Goal: Task Accomplishment & Management: Manage account settings

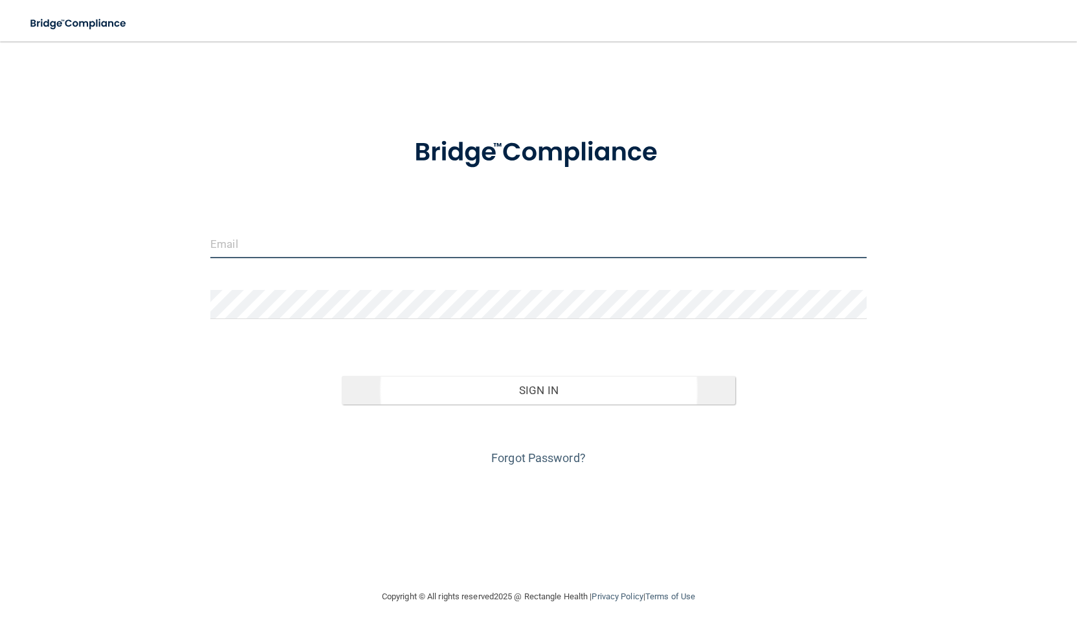
type input "[EMAIL_ADDRESS][DOMAIN_NAME]"
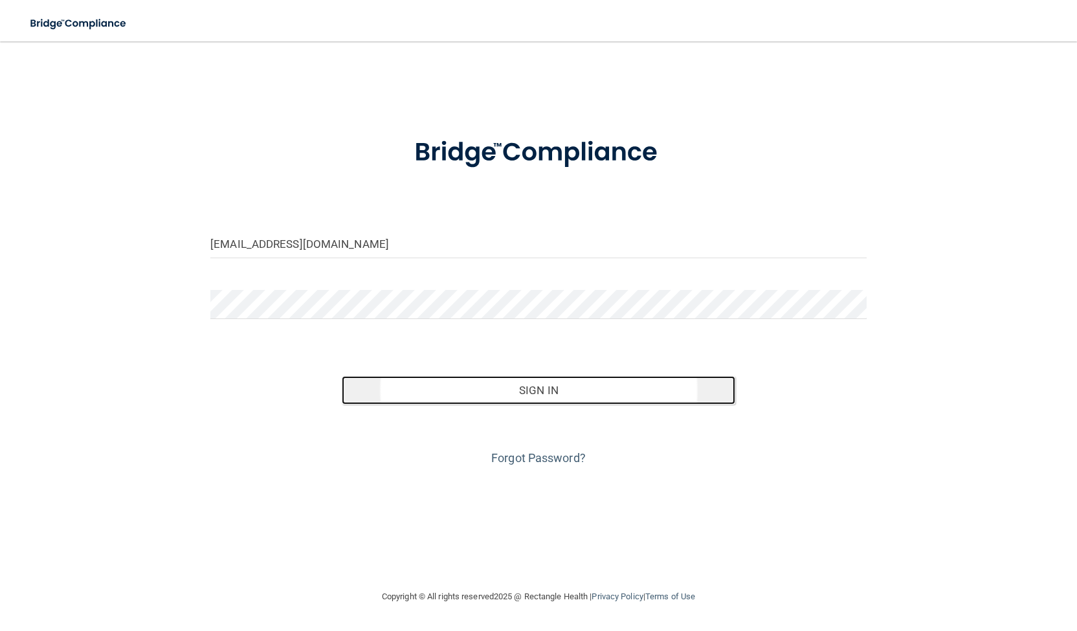
click at [494, 382] on button "Sign In" at bounding box center [538, 390] width 393 height 28
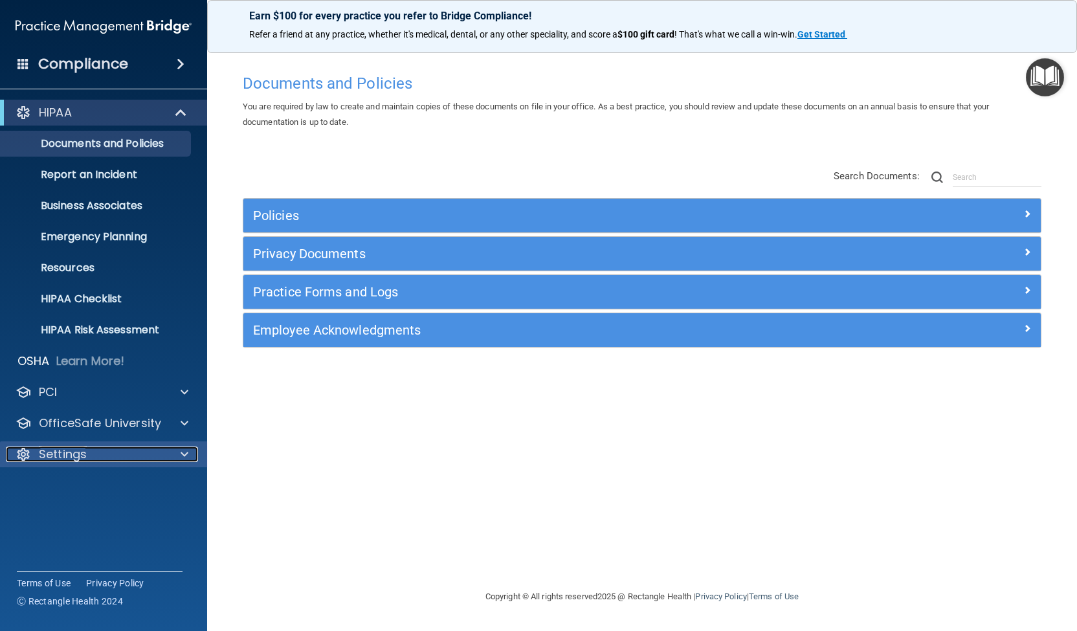
click at [69, 451] on p "Settings" at bounding box center [63, 455] width 48 height 16
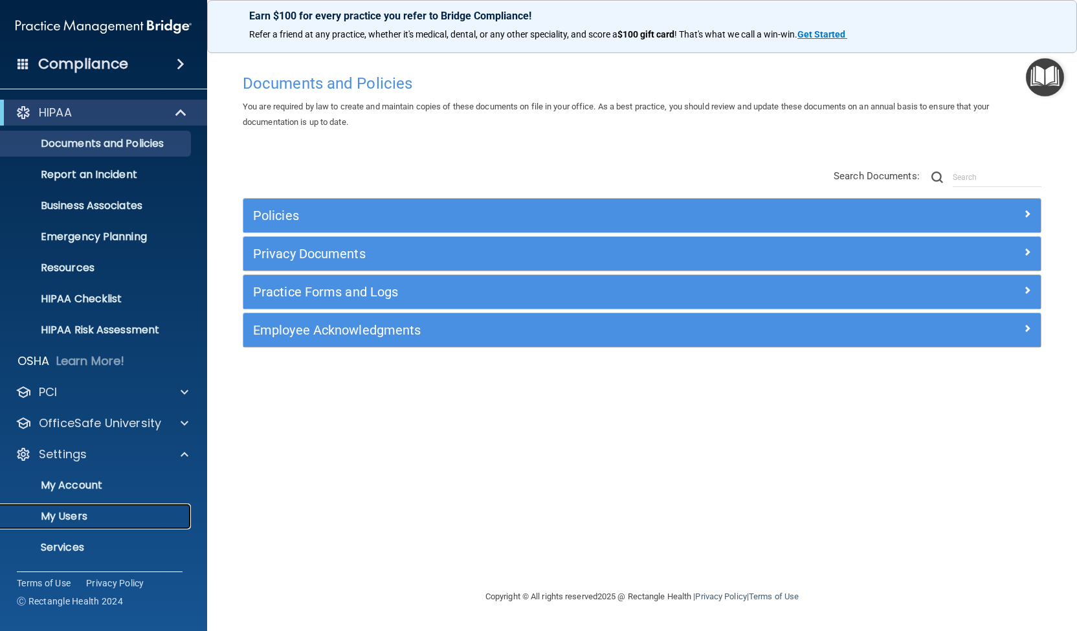
click at [59, 516] on p "My Users" at bounding box center [96, 516] width 177 height 13
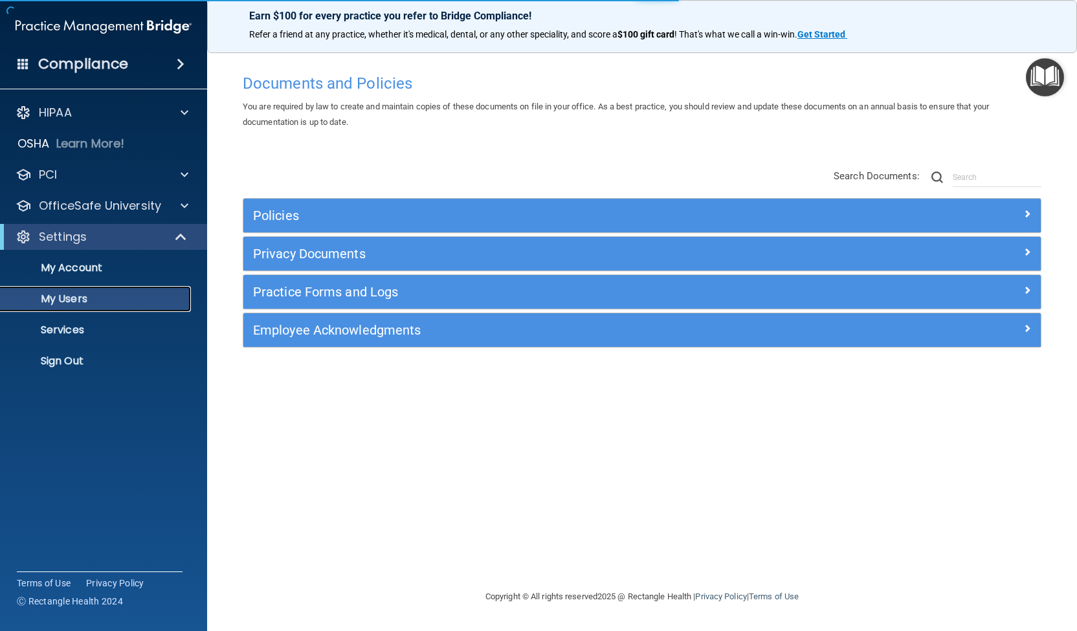
select select "20"
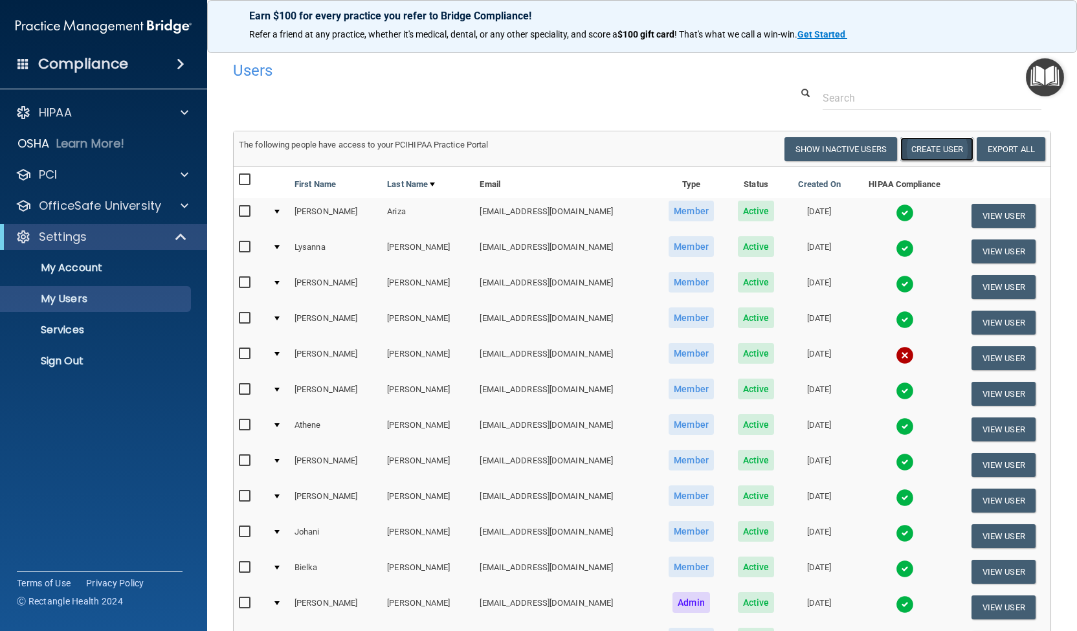
click at [911, 146] on button "Create User" at bounding box center [936, 149] width 73 height 24
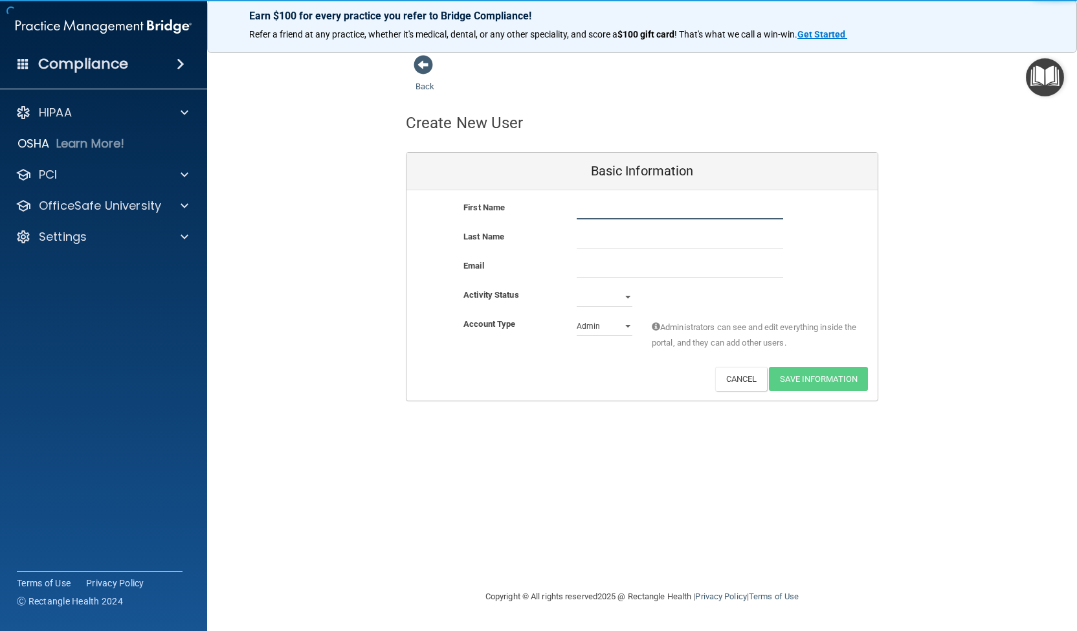
click at [595, 210] on input "text" at bounding box center [680, 209] width 206 height 19
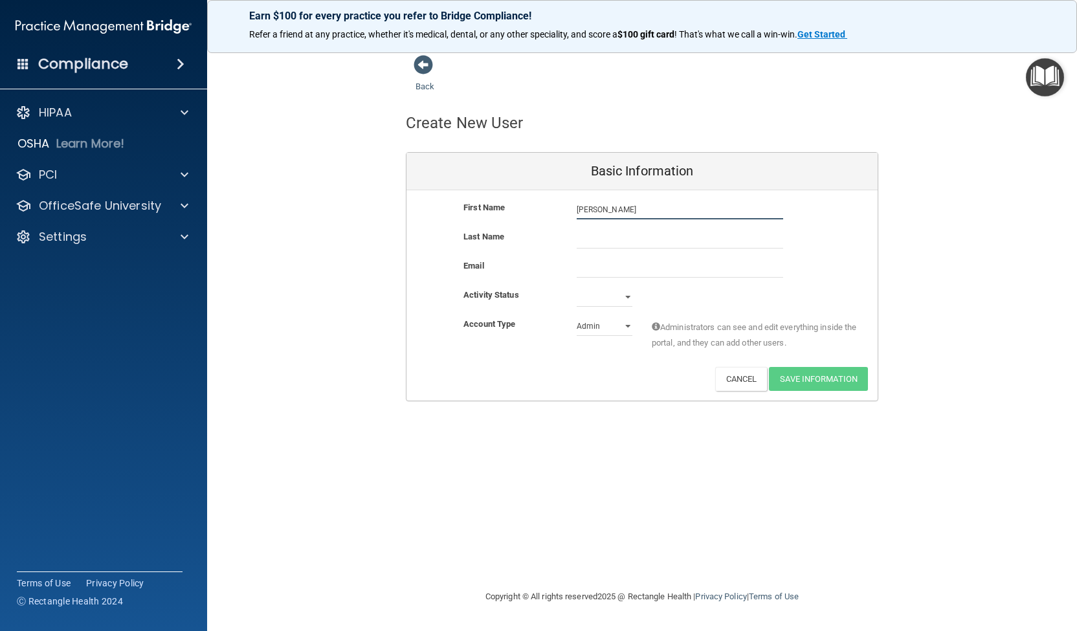
type input "[PERSON_NAME]"
click at [592, 234] on input "text" at bounding box center [680, 238] width 206 height 19
type input "BROWN"
click at [584, 274] on input "email" at bounding box center [680, 267] width 206 height 19
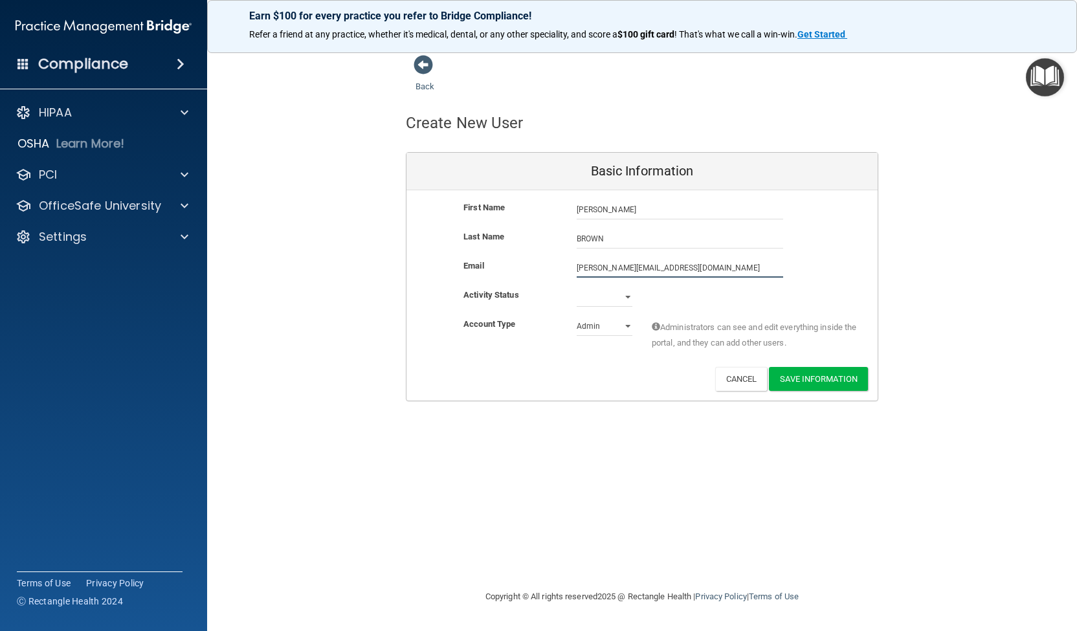
type input "[PERSON_NAME][EMAIL_ADDRESS][DOMAIN_NAME]"
click at [624, 294] on select "Active Inactive" at bounding box center [605, 296] width 56 height 19
select select "active"
click at [577, 287] on select "Active Inactive" at bounding box center [605, 296] width 56 height 19
click at [631, 327] on select "Admin Member" at bounding box center [605, 325] width 56 height 19
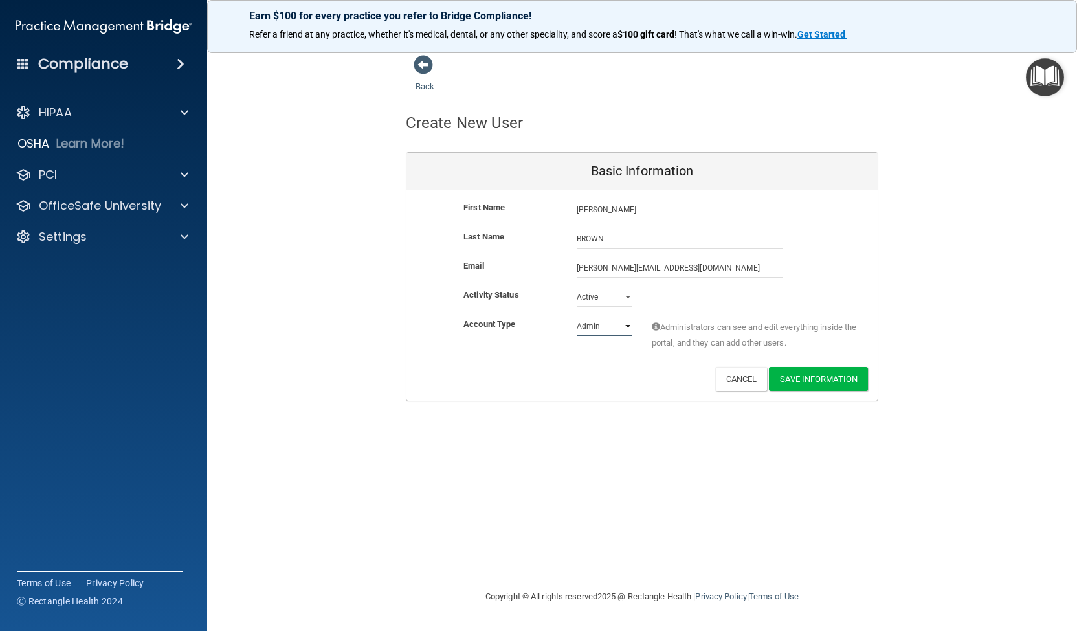
select select "practice_member"
click at [577, 316] on select "Admin Member" at bounding box center [605, 325] width 56 height 19
click at [806, 380] on button "Save Information" at bounding box center [818, 379] width 99 height 24
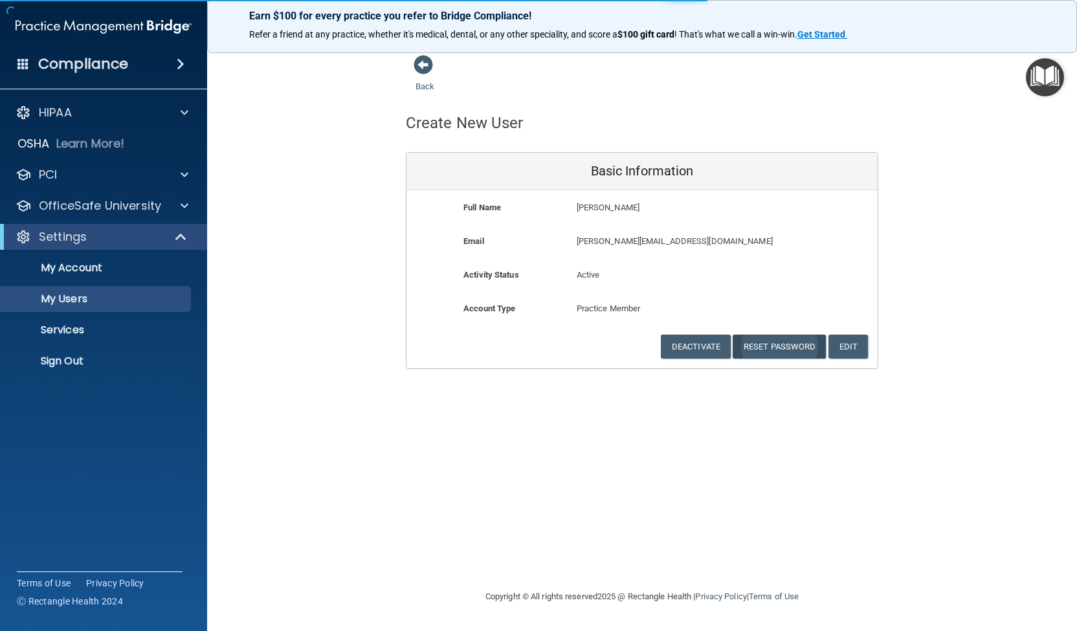
select select "20"
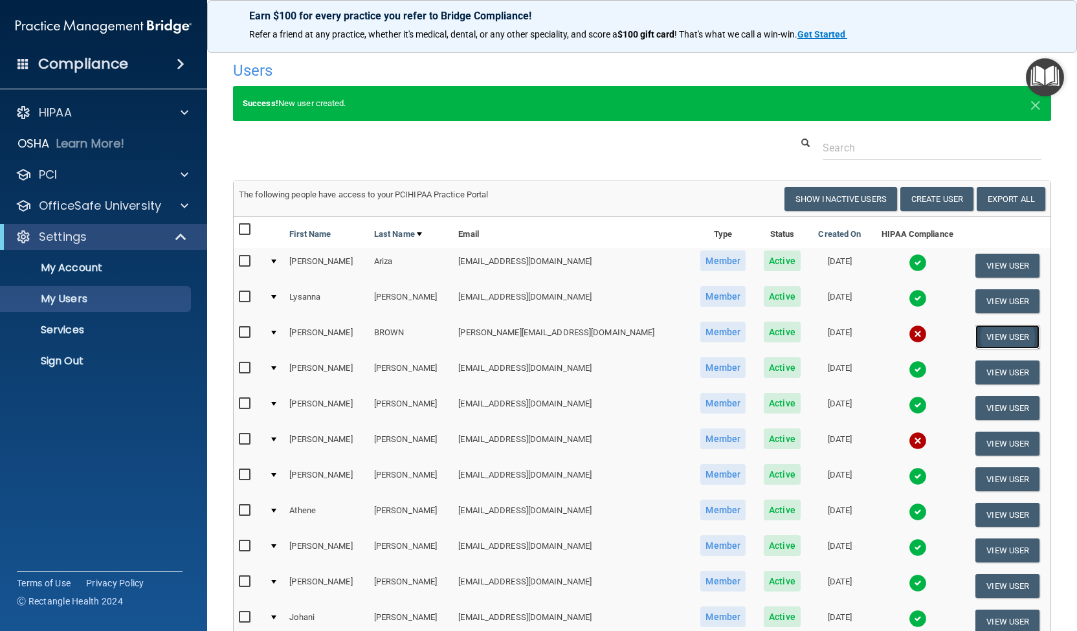
click at [990, 335] on button "View User" at bounding box center [1007, 337] width 64 height 24
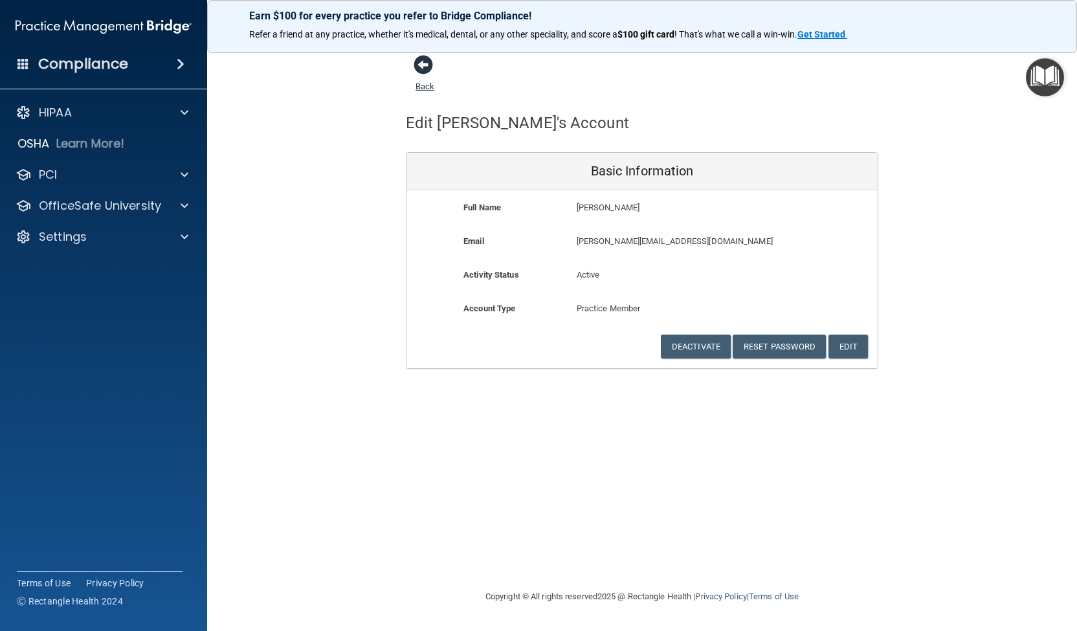
click at [422, 64] on span at bounding box center [423, 64] width 19 height 19
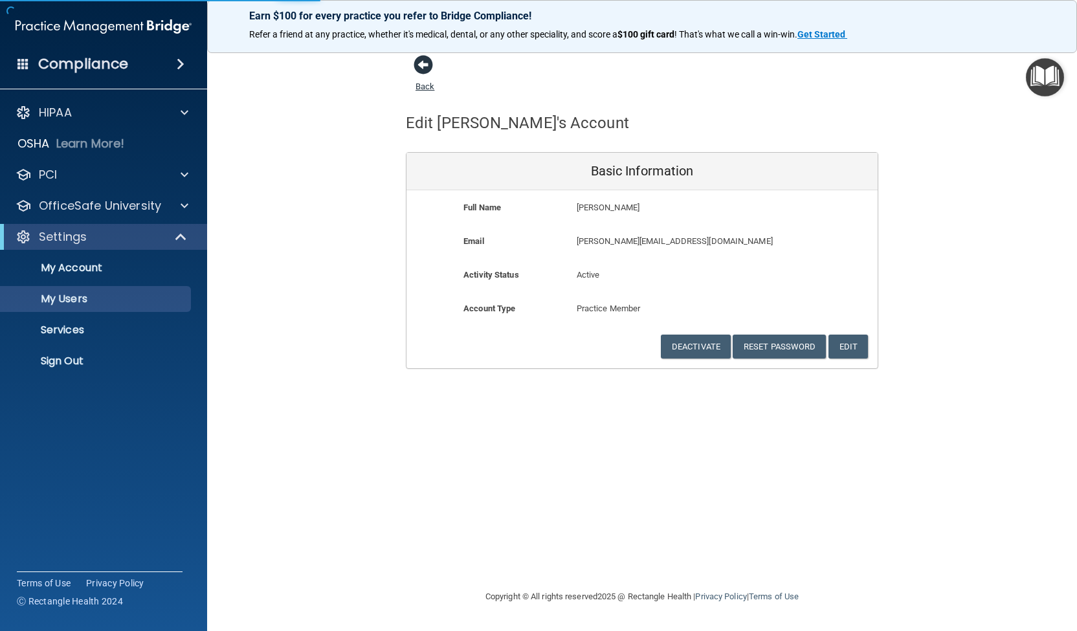
select select "20"
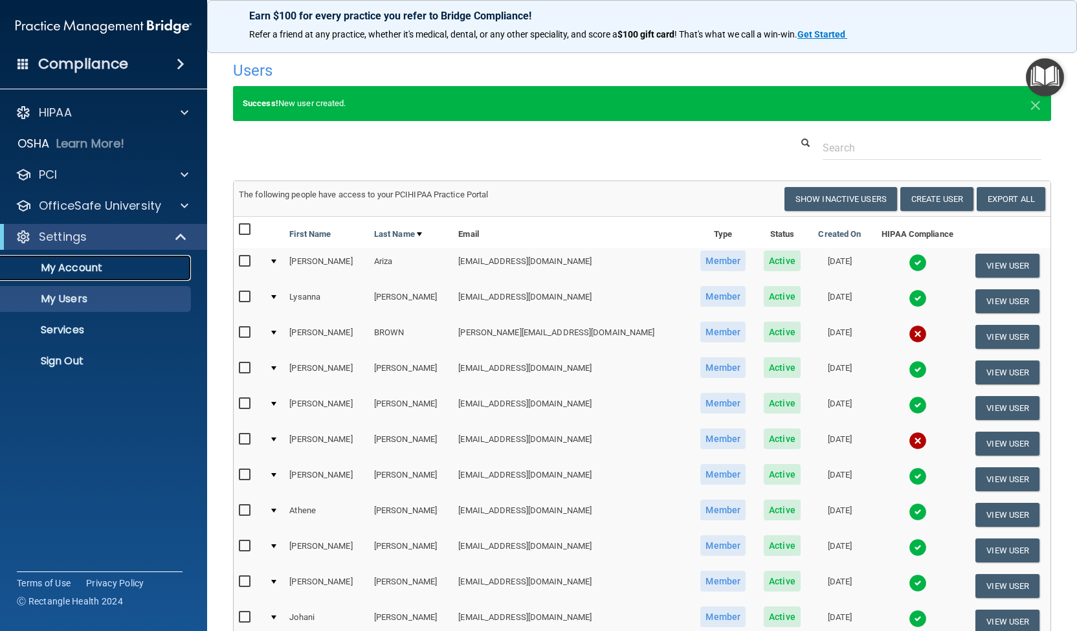
click at [94, 268] on p "My Account" at bounding box center [96, 267] width 177 height 13
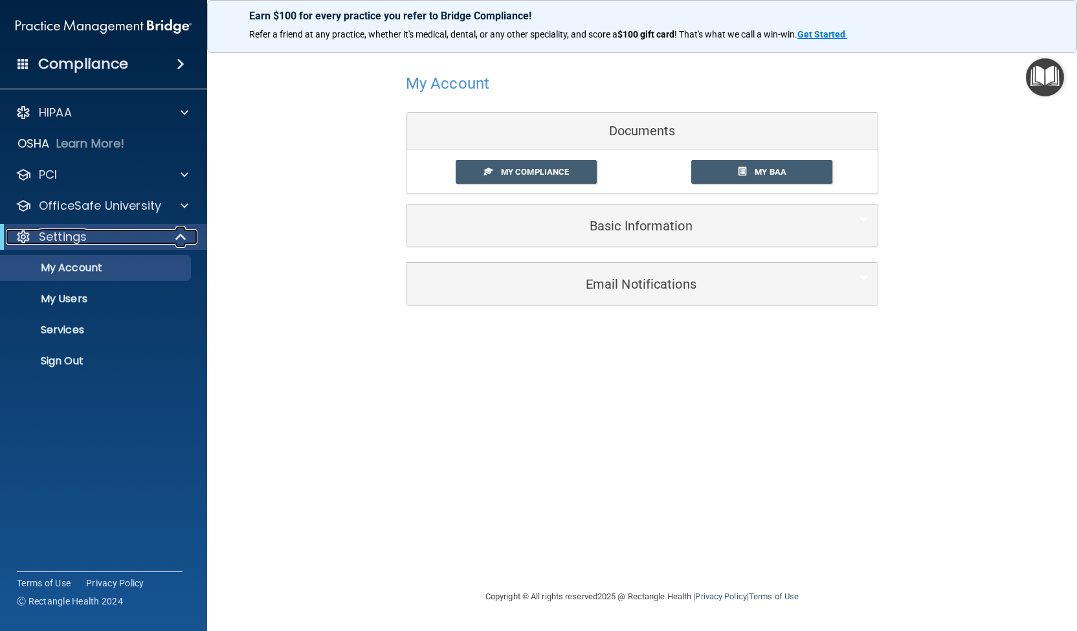
click at [91, 240] on div "Settings" at bounding box center [86, 237] width 160 height 16
click at [87, 241] on div "Settings" at bounding box center [86, 237] width 160 height 16
click at [75, 301] on p "My Users" at bounding box center [96, 299] width 177 height 13
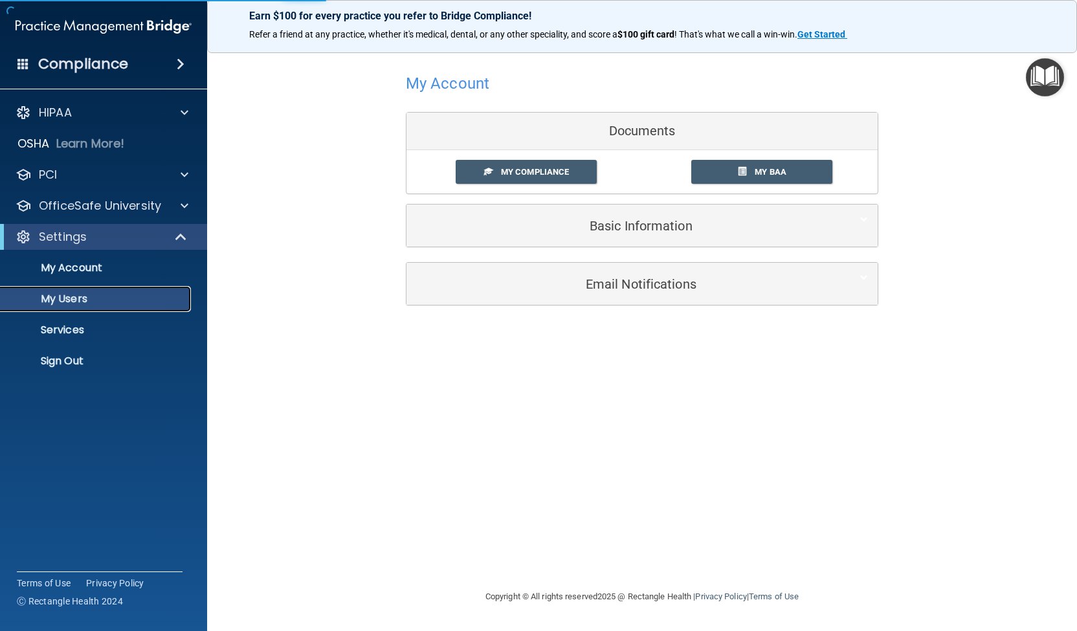
click at [96, 305] on p "My Users" at bounding box center [96, 299] width 177 height 13
select select "20"
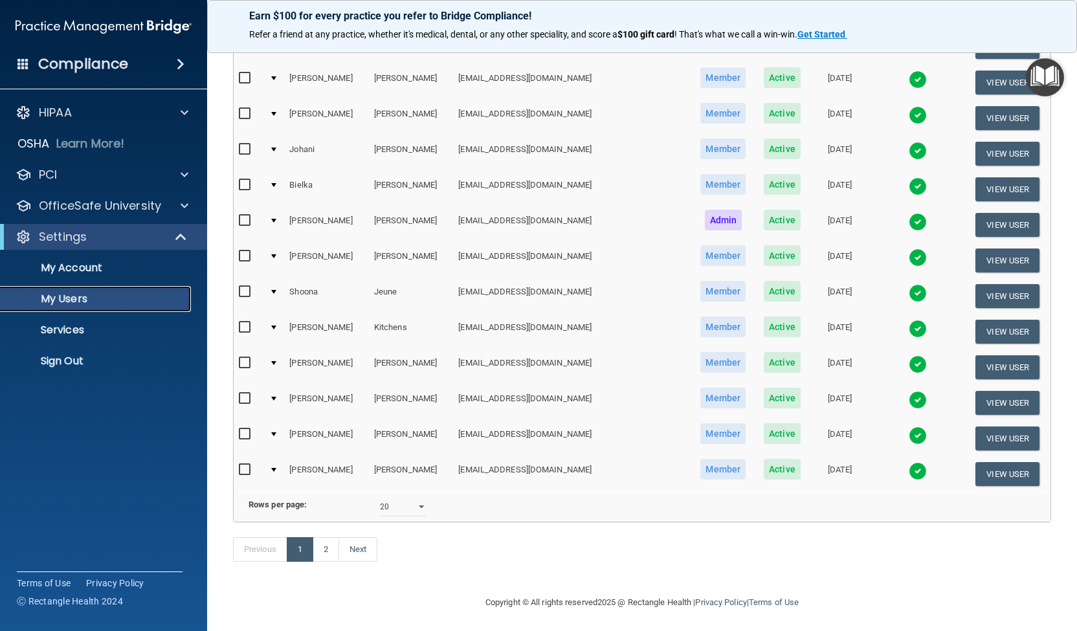
scroll to position [434, 0]
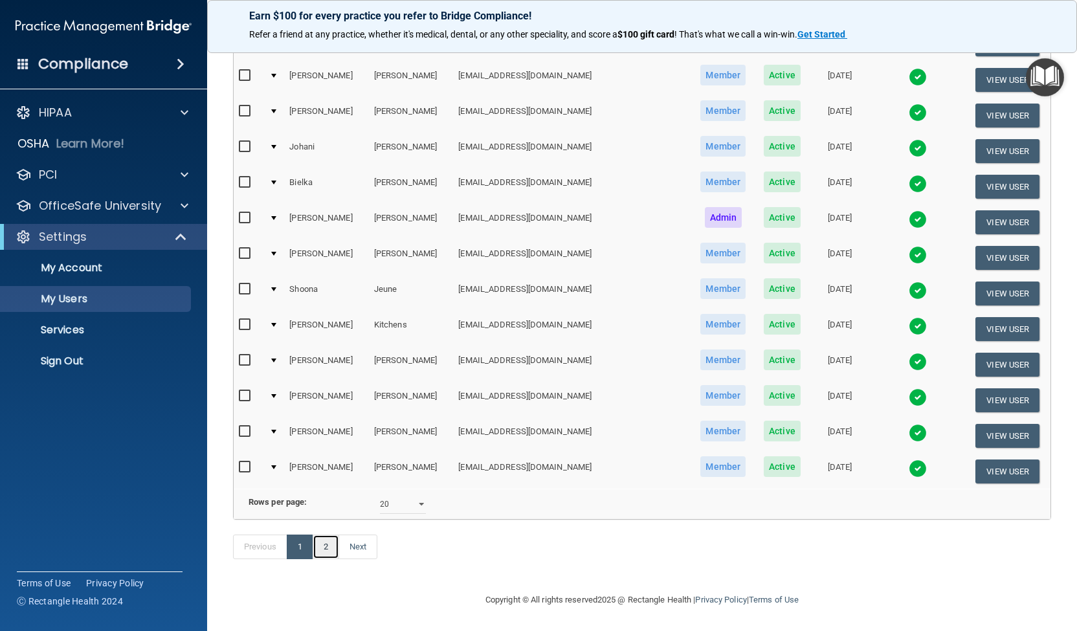
click at [327, 549] on link "2" at bounding box center [326, 547] width 27 height 25
select select "20"
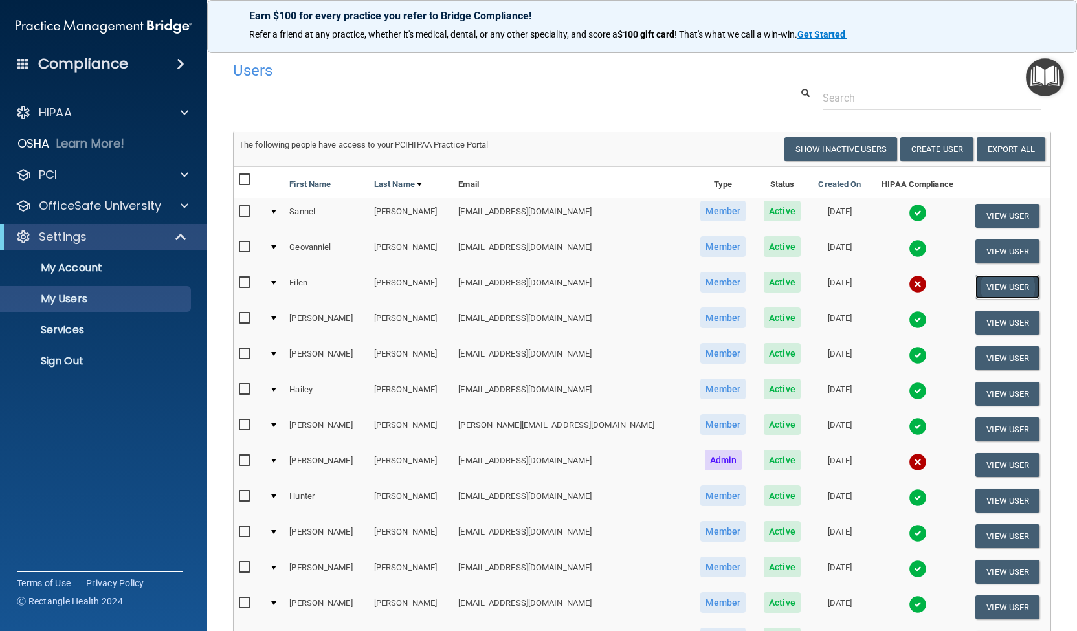
click at [994, 285] on button "View User" at bounding box center [1007, 287] width 64 height 24
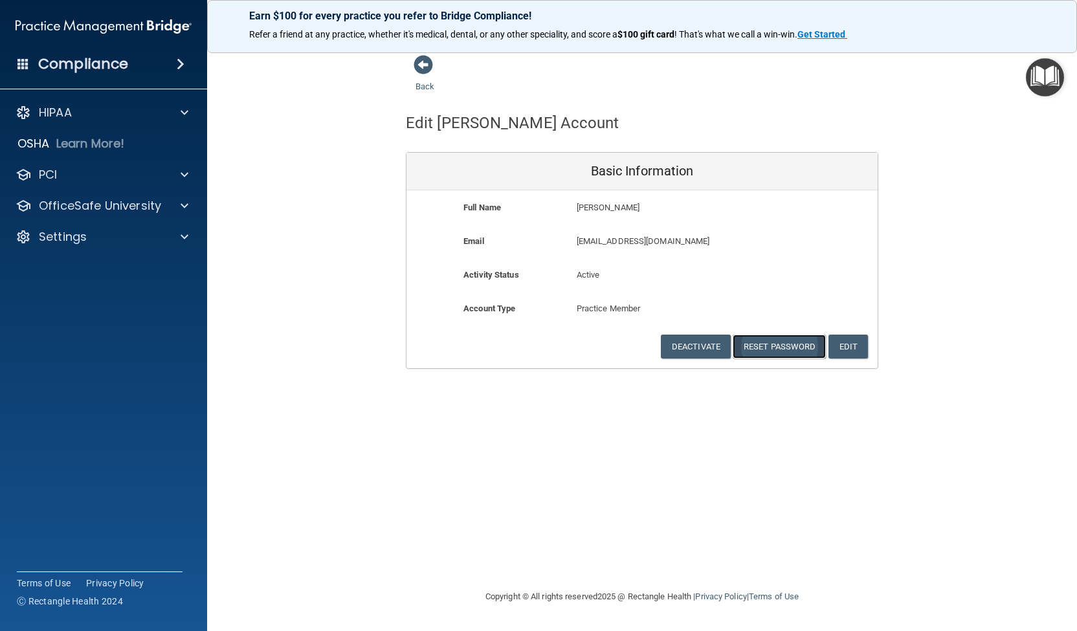
click at [769, 345] on button "Reset Password" at bounding box center [779, 347] width 93 height 24
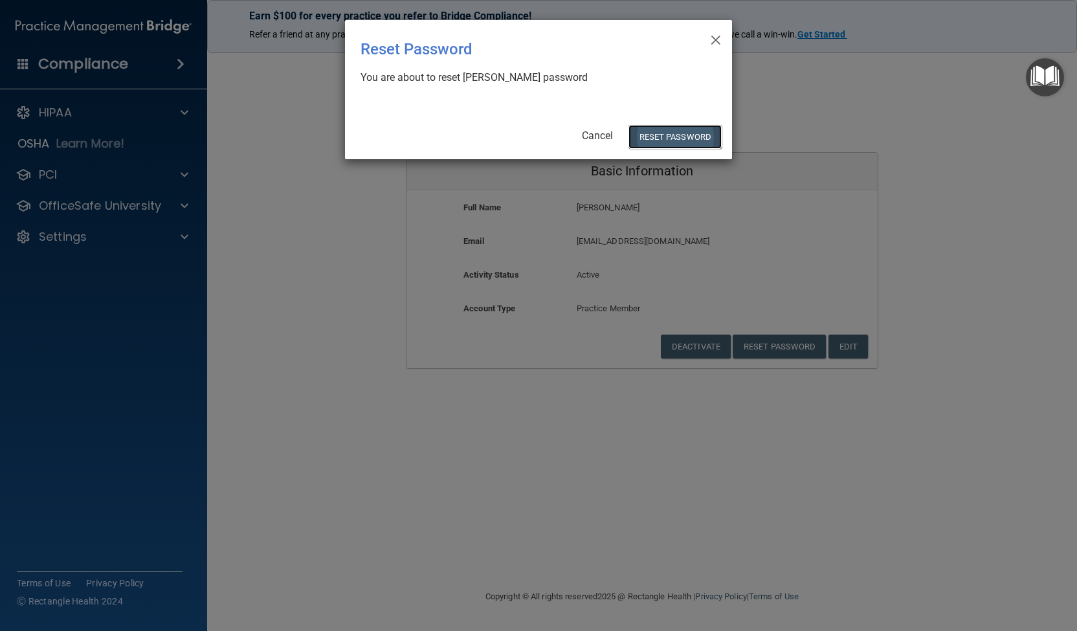
click at [668, 132] on button "Reset Password" at bounding box center [674, 137] width 93 height 24
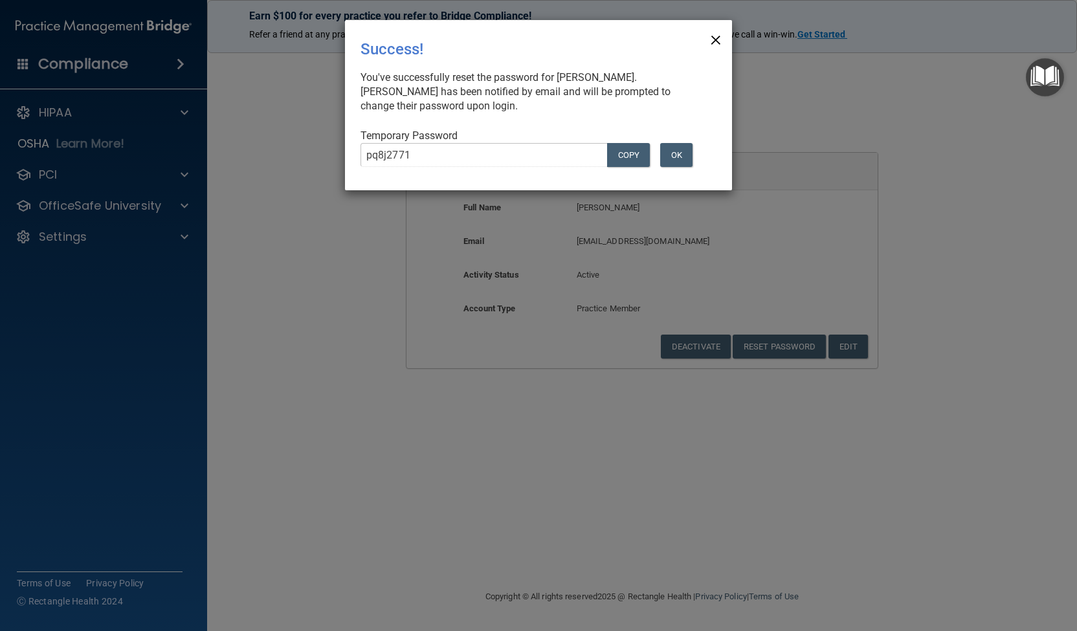
click at [714, 37] on span "×" at bounding box center [716, 38] width 12 height 26
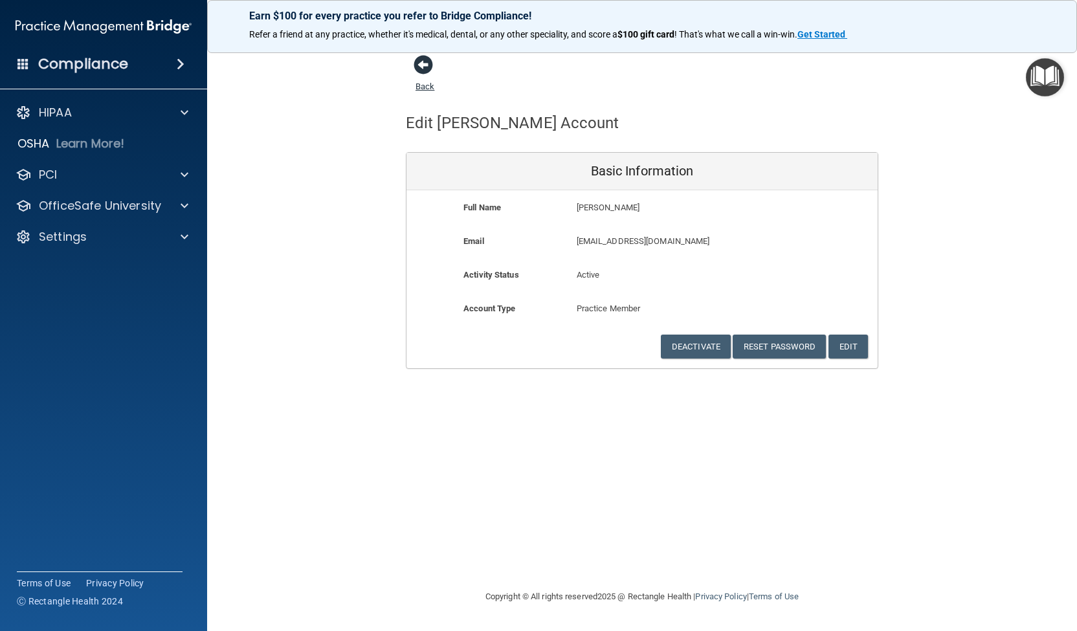
click at [423, 58] on span at bounding box center [423, 64] width 19 height 19
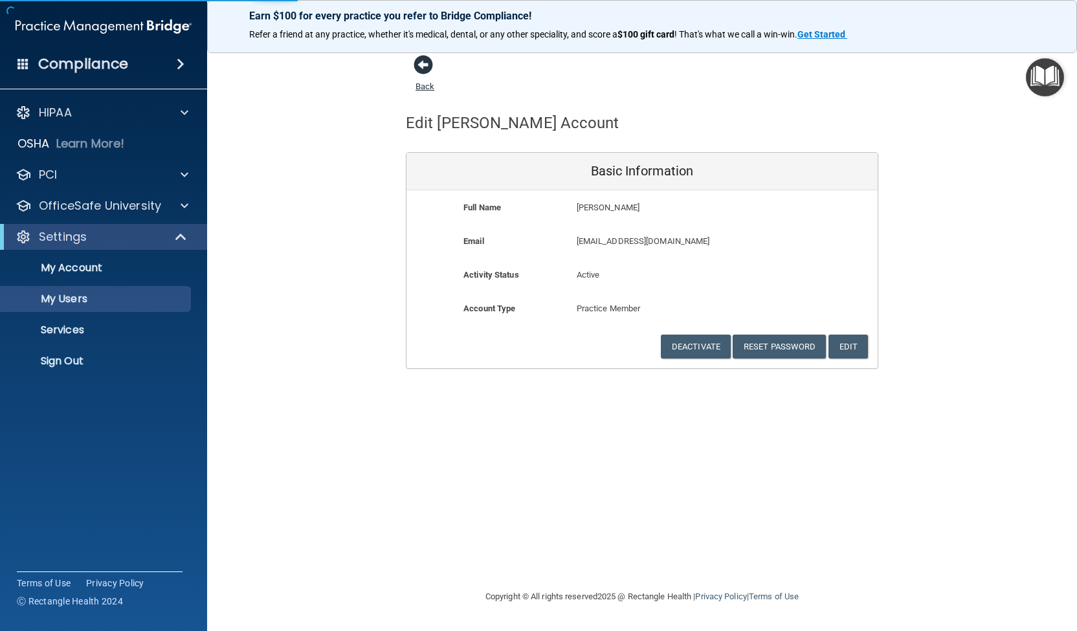
select select "20"
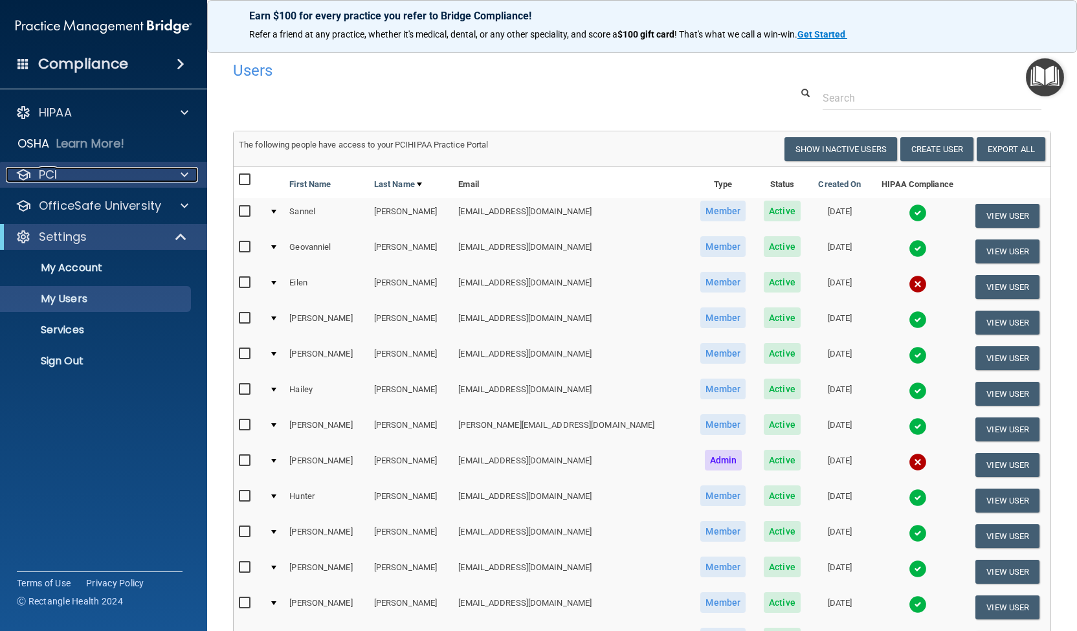
click at [90, 169] on div "PCI" at bounding box center [86, 175] width 160 height 16
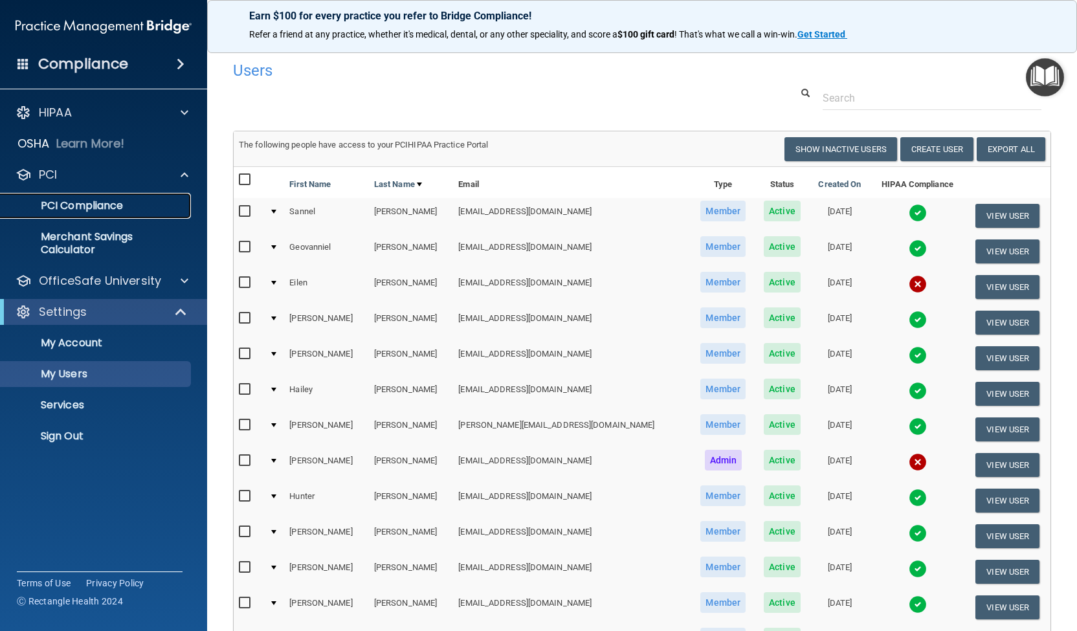
click at [93, 204] on p "PCI Compliance" at bounding box center [96, 205] width 177 height 13
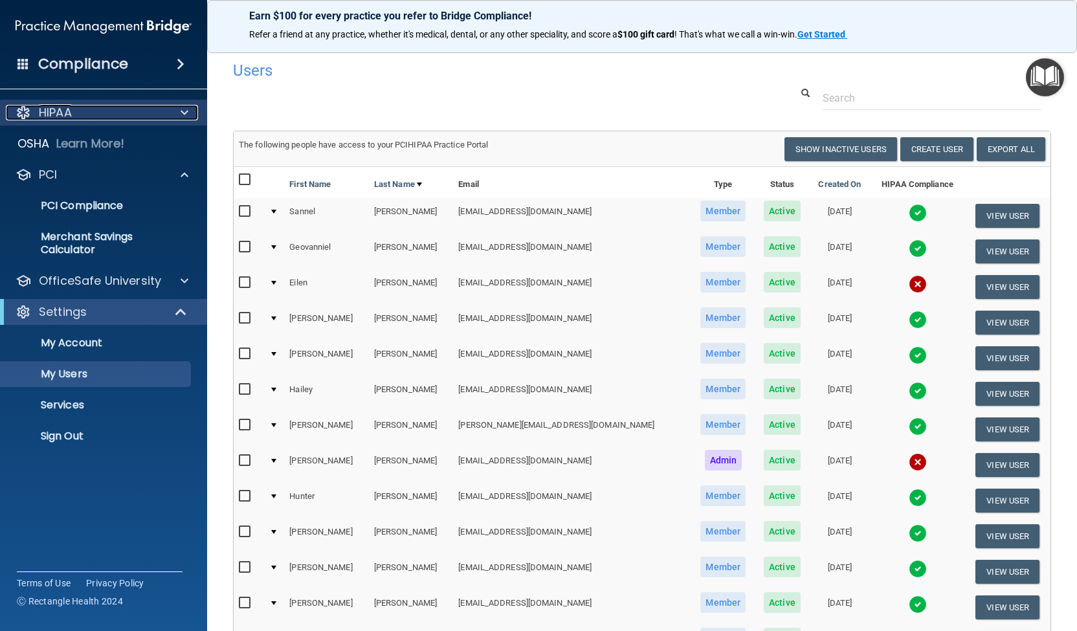
click at [186, 112] on span at bounding box center [185, 113] width 8 height 16
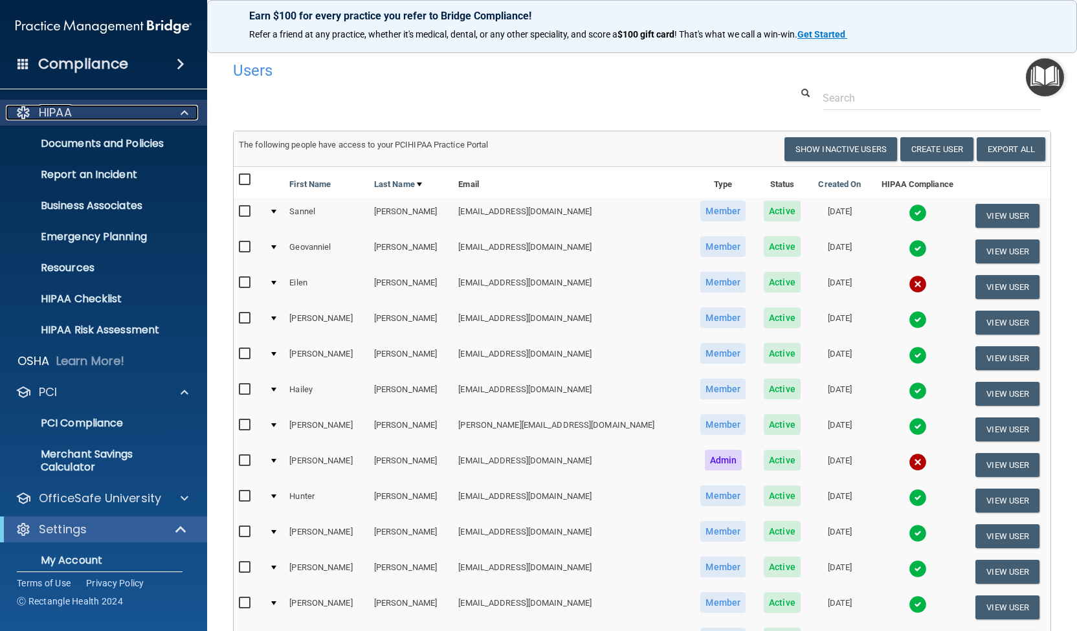
click at [186, 108] on span at bounding box center [185, 113] width 8 height 16
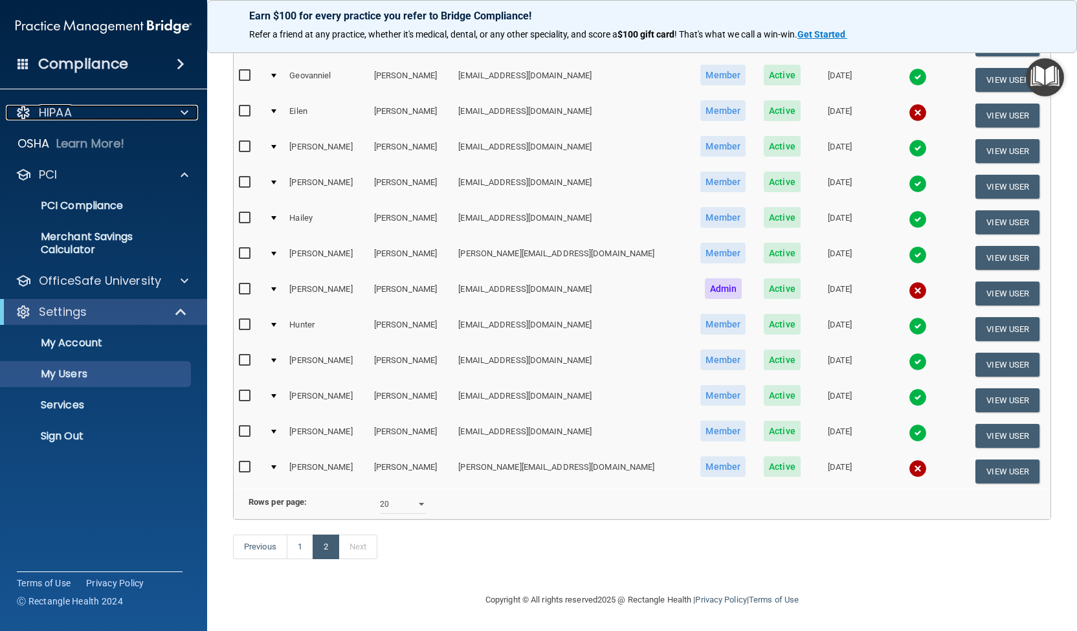
scroll to position [186, 0]
click at [988, 459] on button "View User" at bounding box center [1007, 471] width 64 height 24
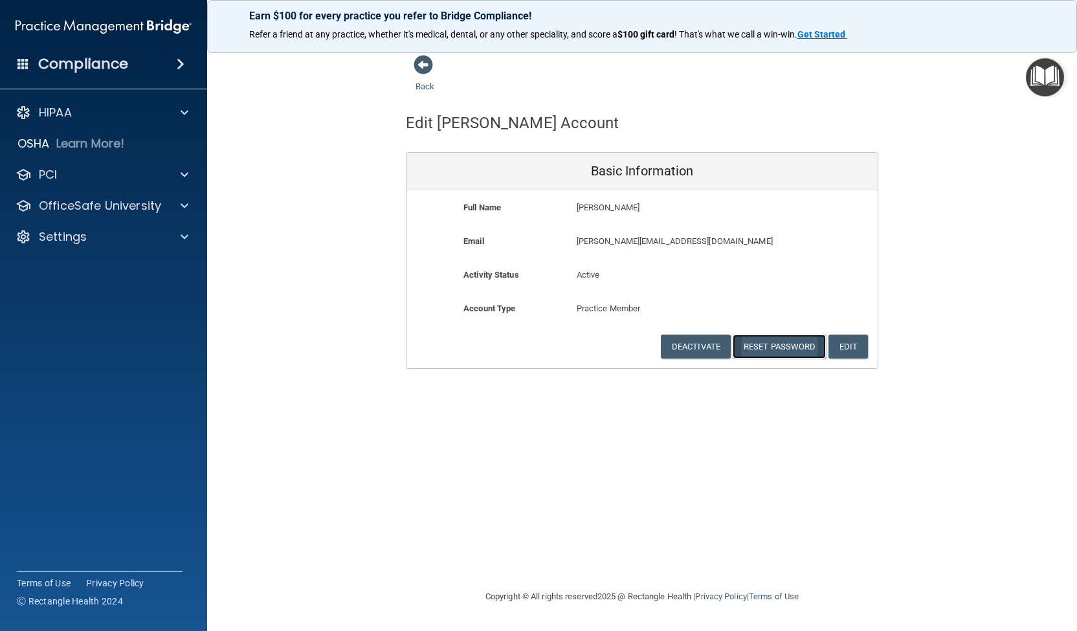
click at [765, 346] on button "Reset Password" at bounding box center [779, 347] width 93 height 24
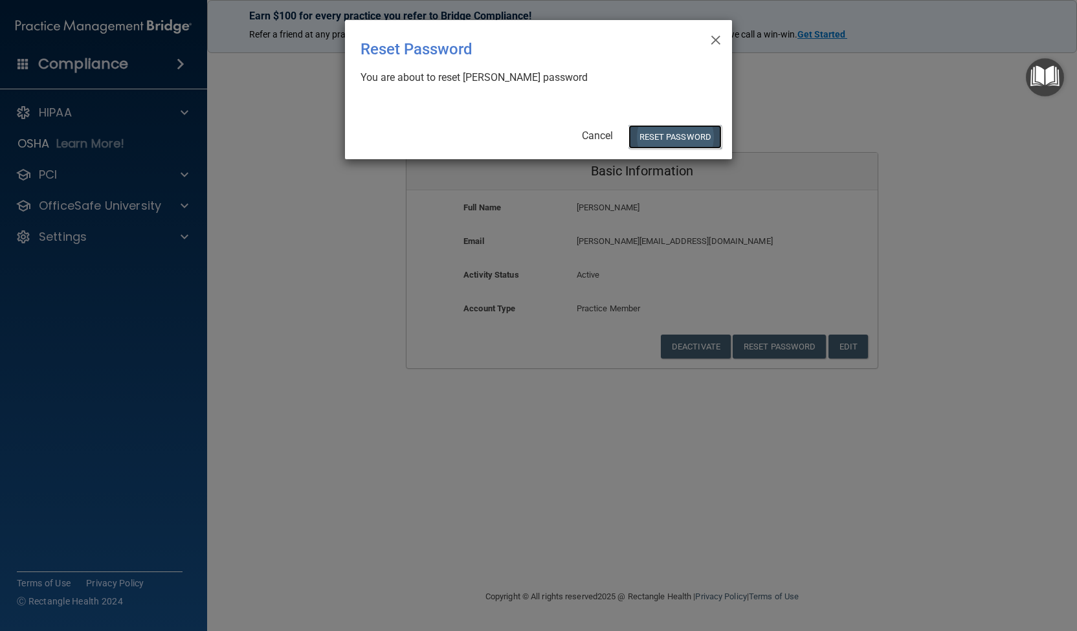
click at [659, 138] on button "Reset Password" at bounding box center [674, 137] width 93 height 24
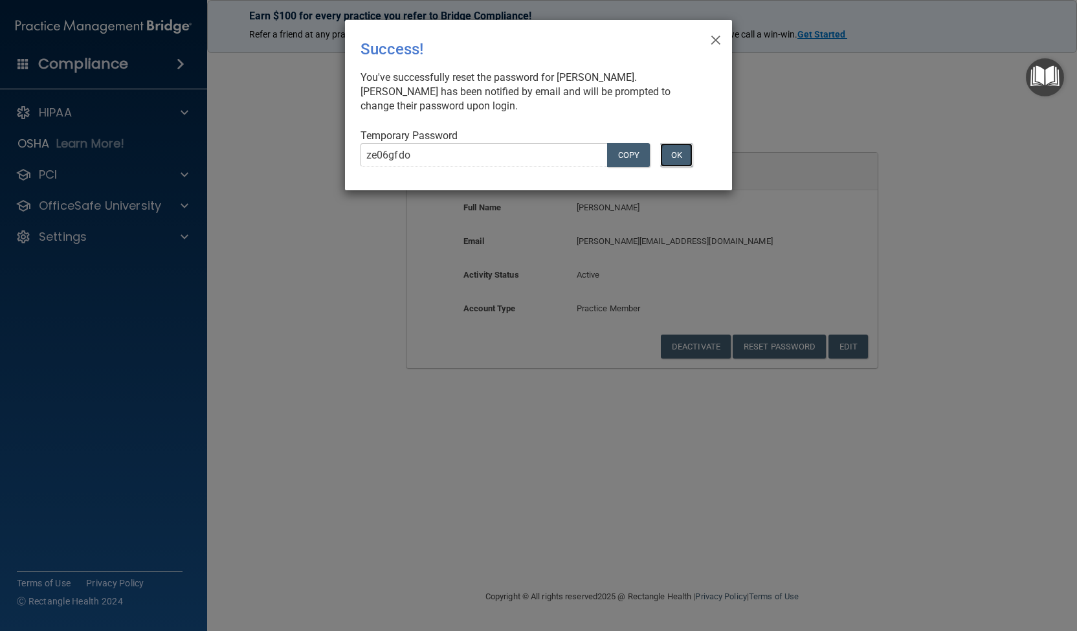
click at [671, 155] on button "OK" at bounding box center [676, 155] width 32 height 24
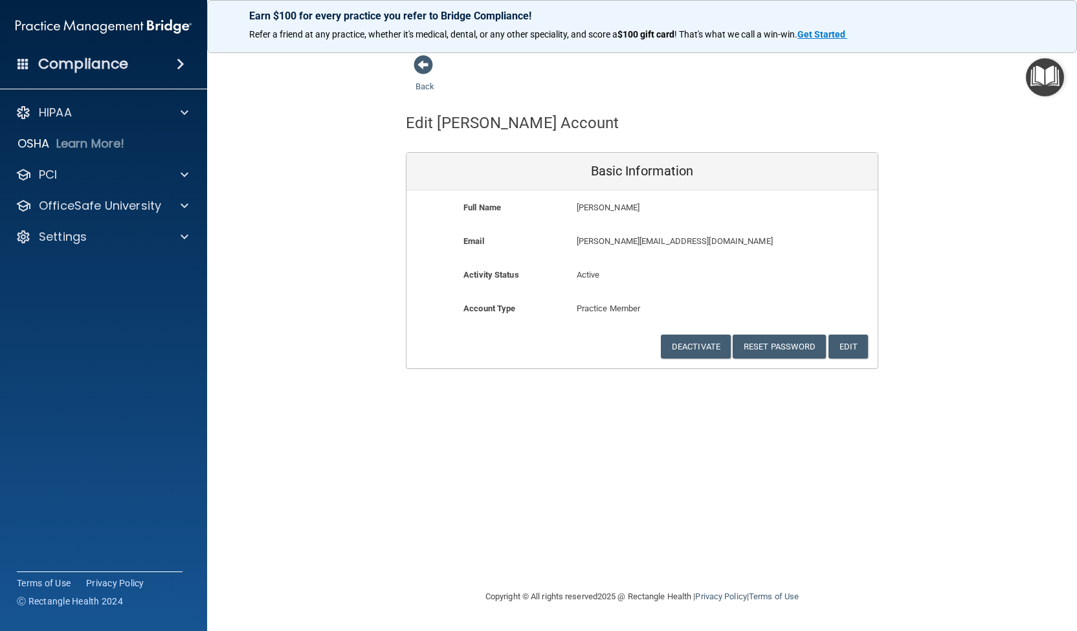
drag, startPoint x: 423, startPoint y: 64, endPoint x: 434, endPoint y: 65, distance: 10.4
click at [425, 64] on span at bounding box center [423, 64] width 19 height 19
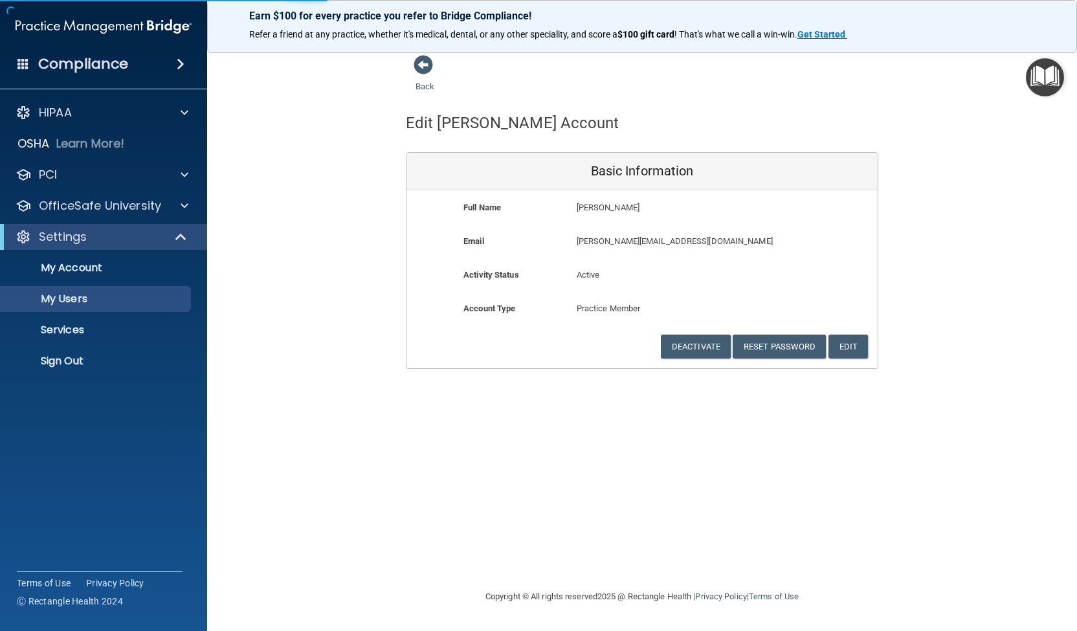
select select "20"
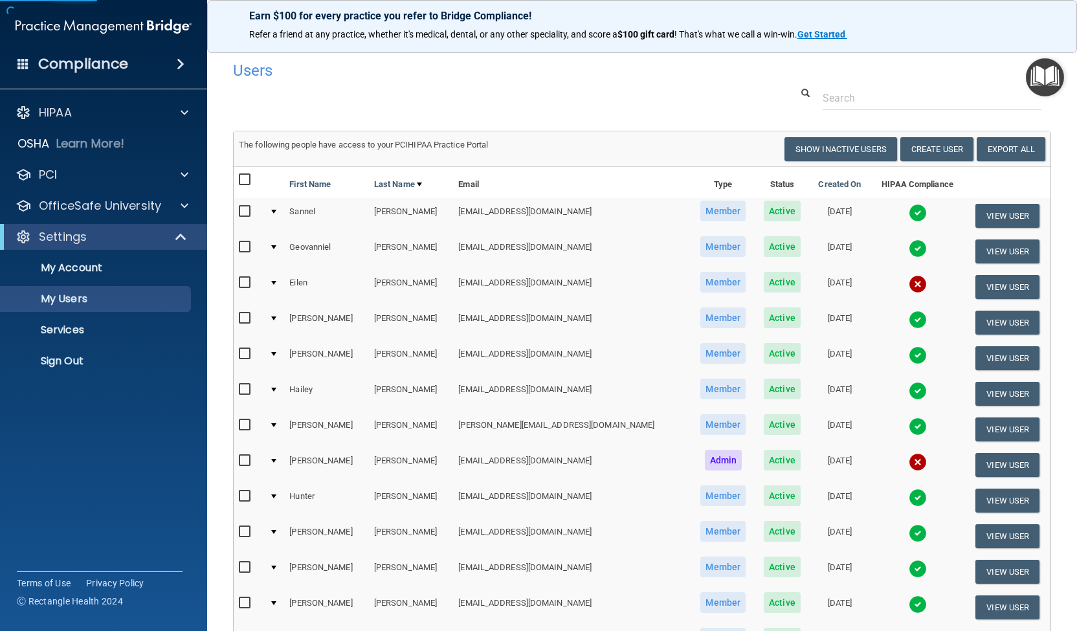
scroll to position [186, 0]
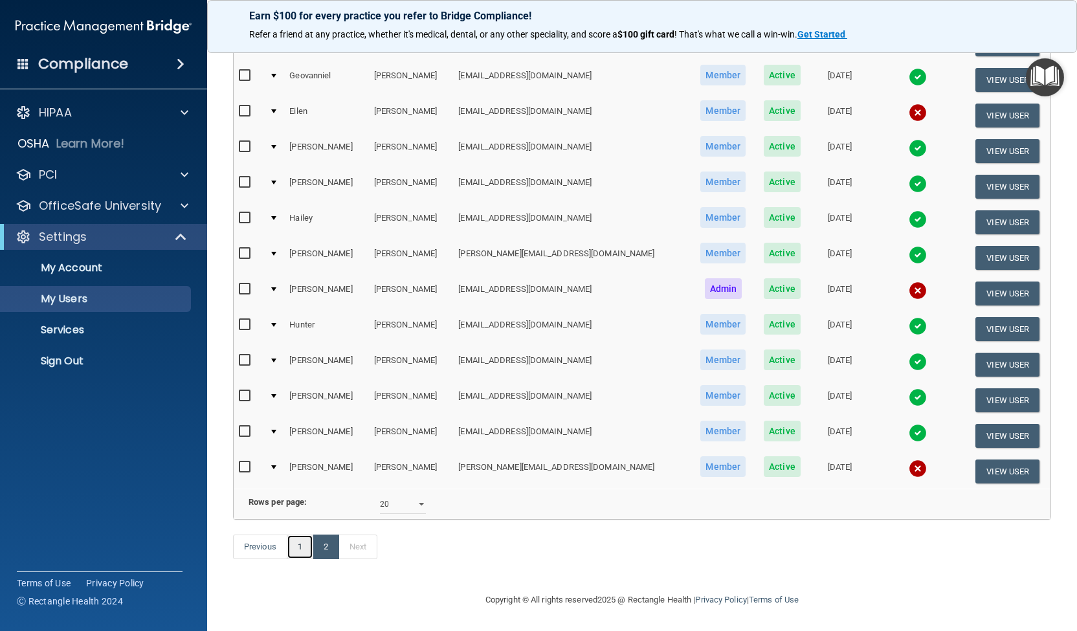
click at [302, 548] on link "1" at bounding box center [300, 547] width 27 height 25
select select "20"
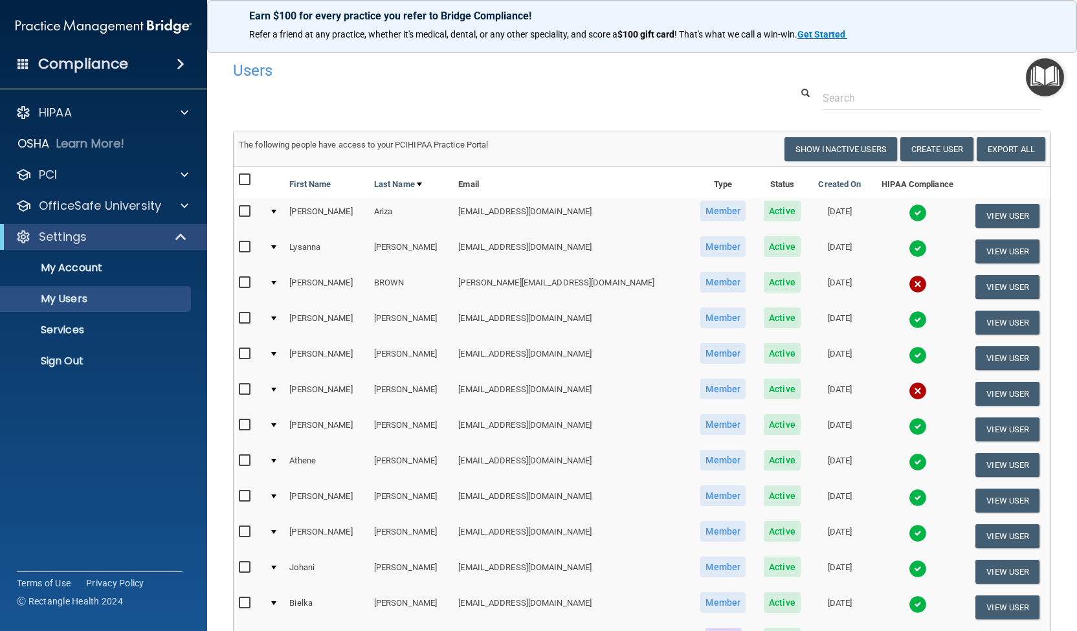
scroll to position [65, 0]
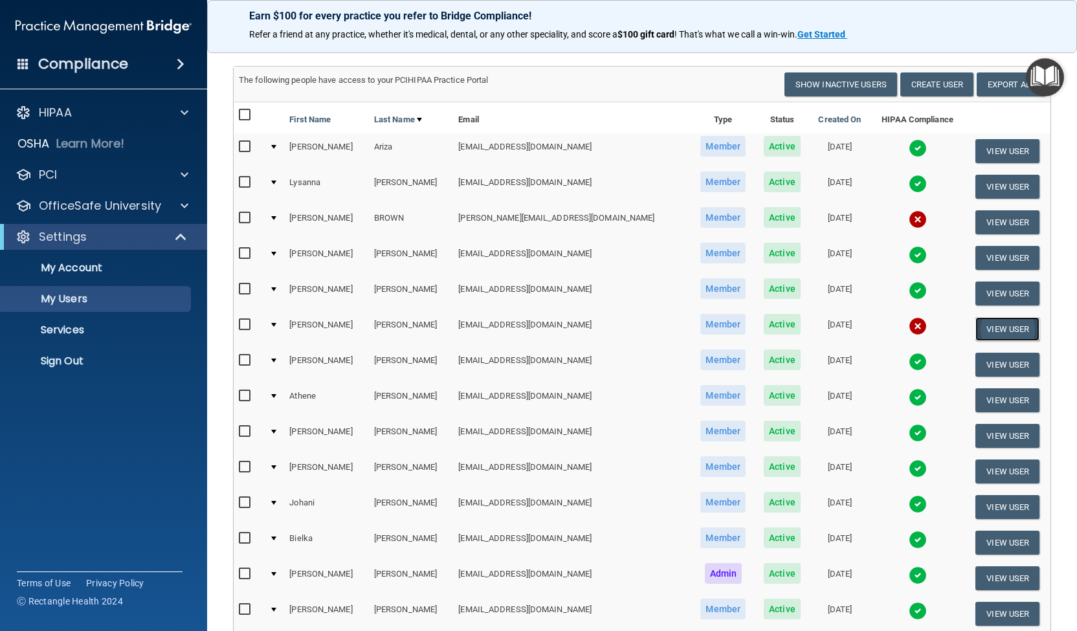
click at [979, 330] on button "View User" at bounding box center [1007, 329] width 64 height 24
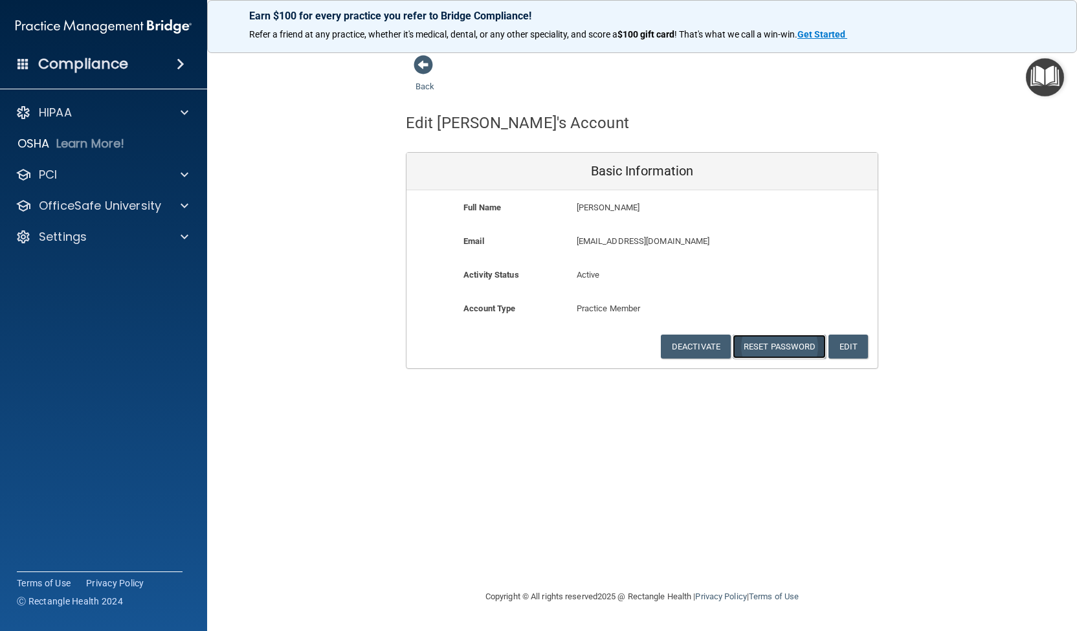
click at [762, 342] on button "Reset Password" at bounding box center [779, 347] width 93 height 24
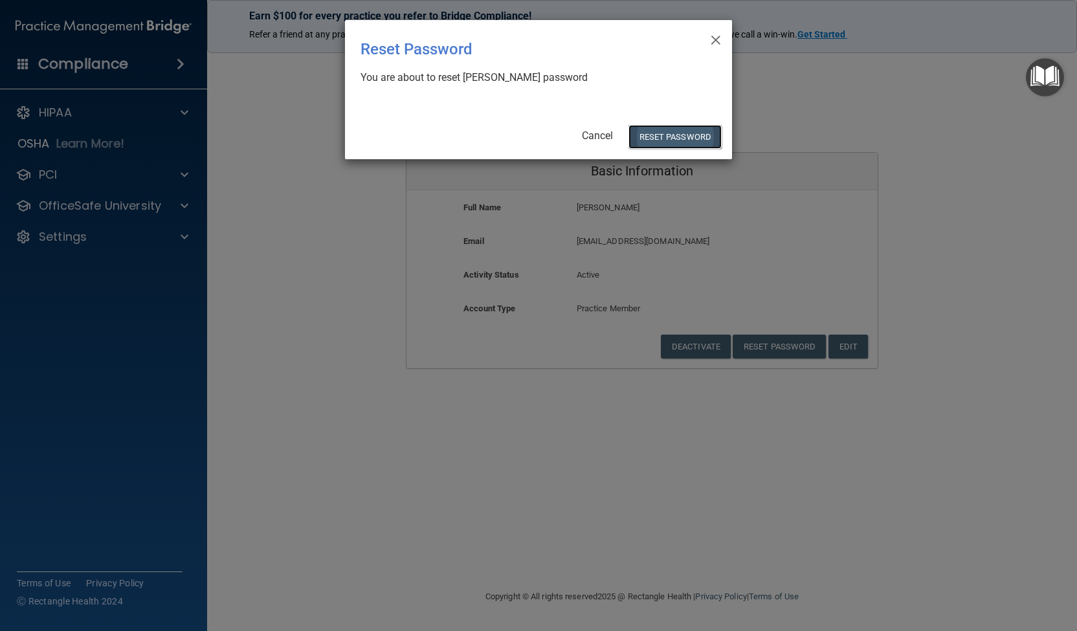
click at [667, 138] on button "Reset Password" at bounding box center [674, 137] width 93 height 24
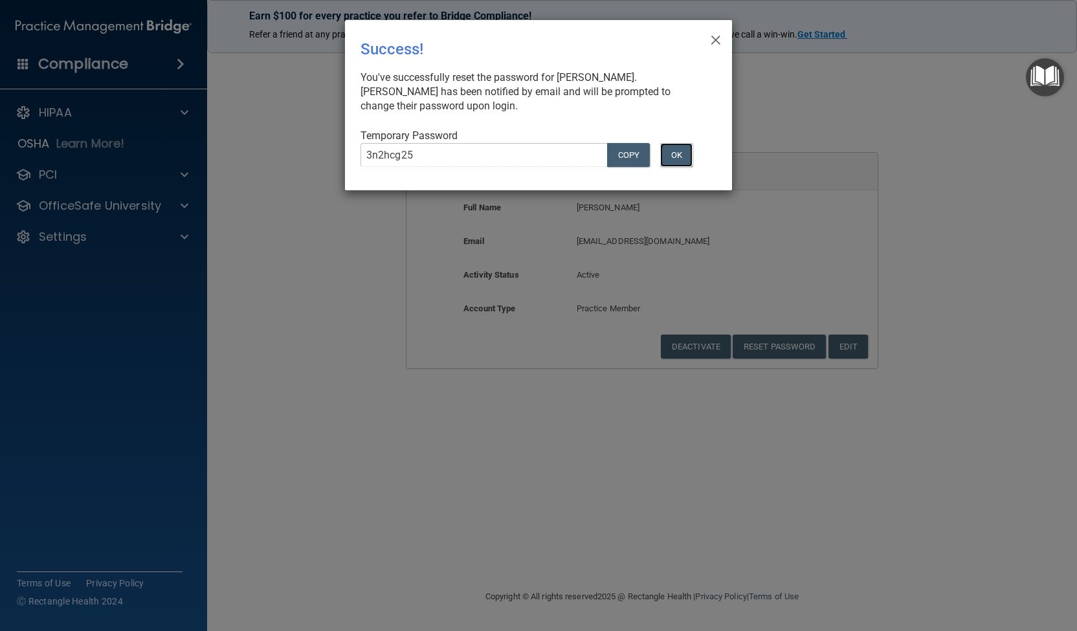
click at [672, 151] on button "OK" at bounding box center [676, 155] width 32 height 24
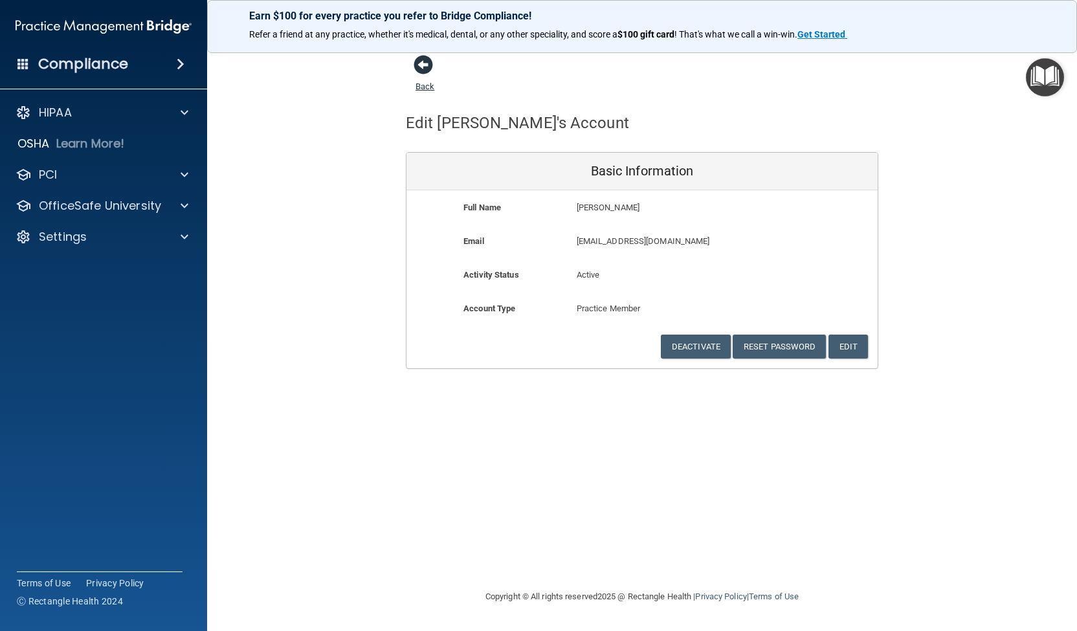
click at [423, 60] on span at bounding box center [423, 64] width 19 height 19
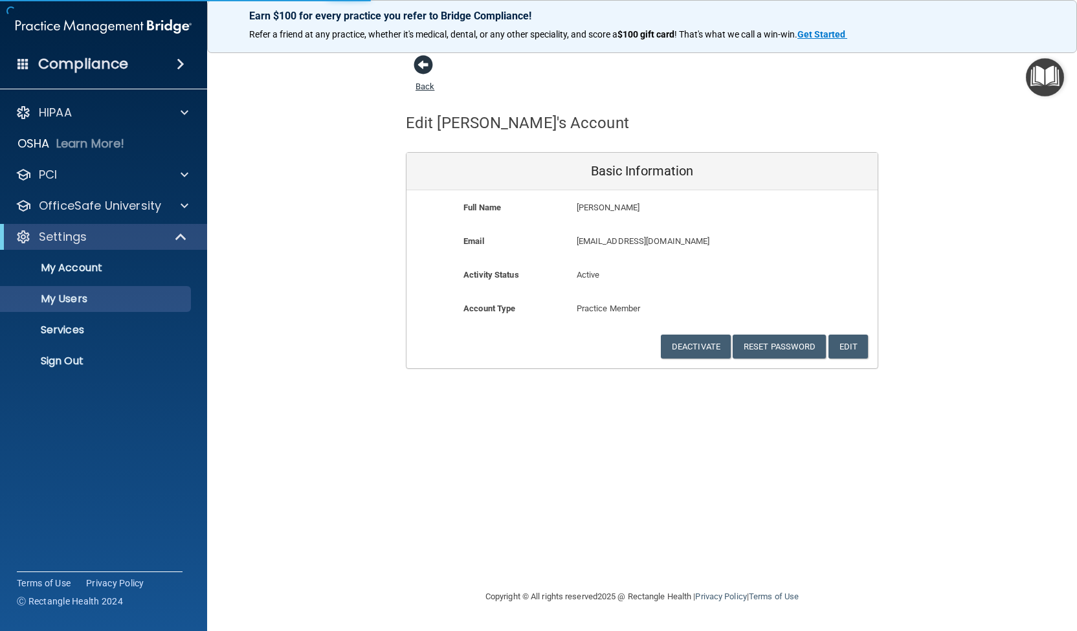
select select "20"
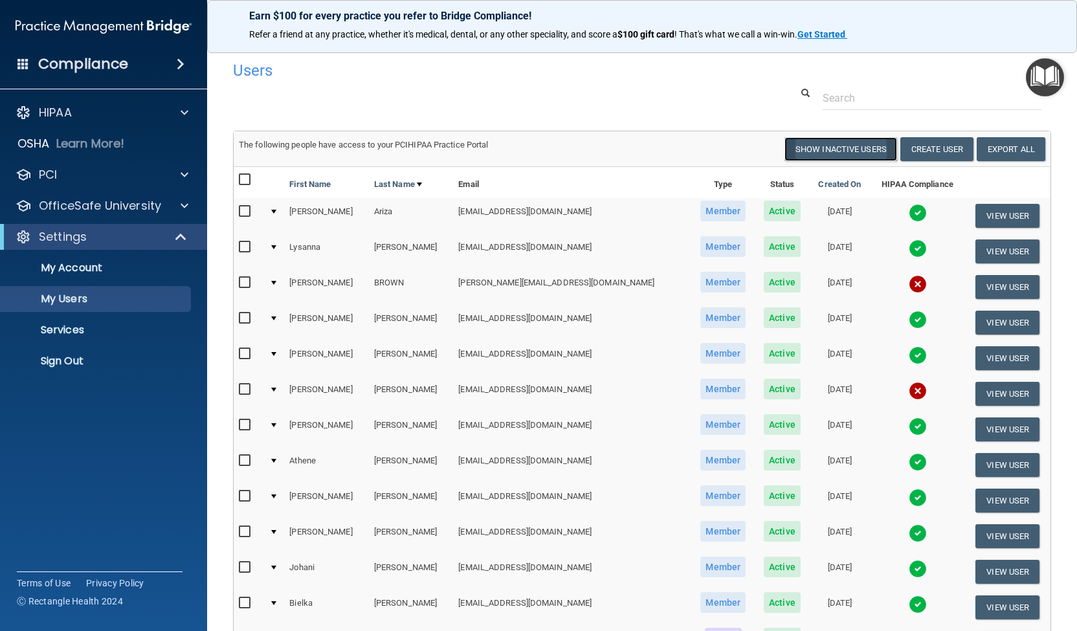
click at [837, 156] on button "Show Inactive Users" at bounding box center [840, 149] width 113 height 24
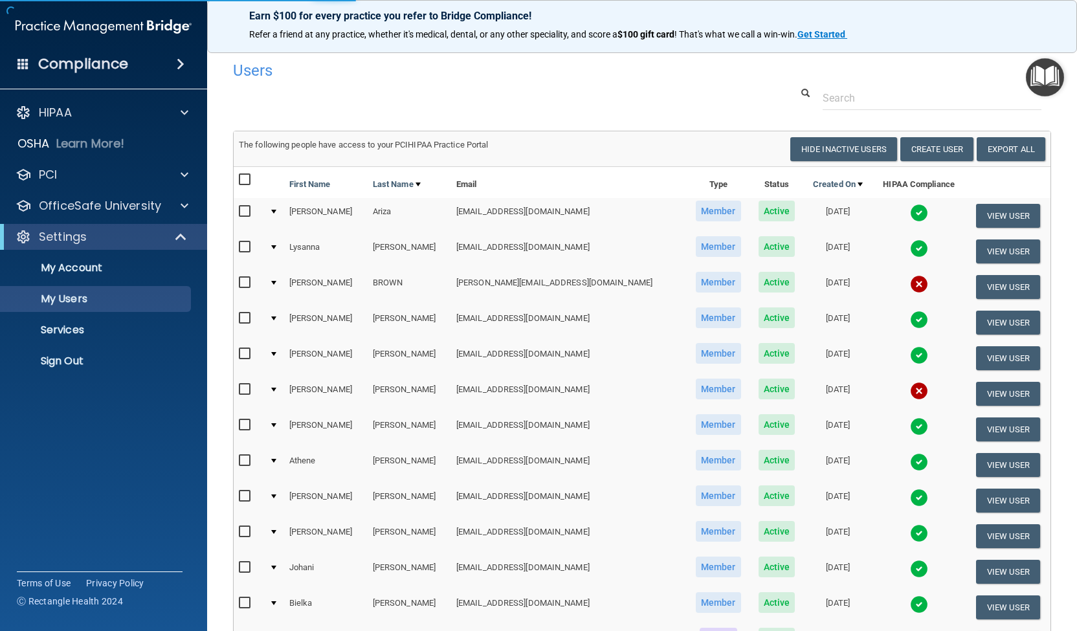
select select "20"
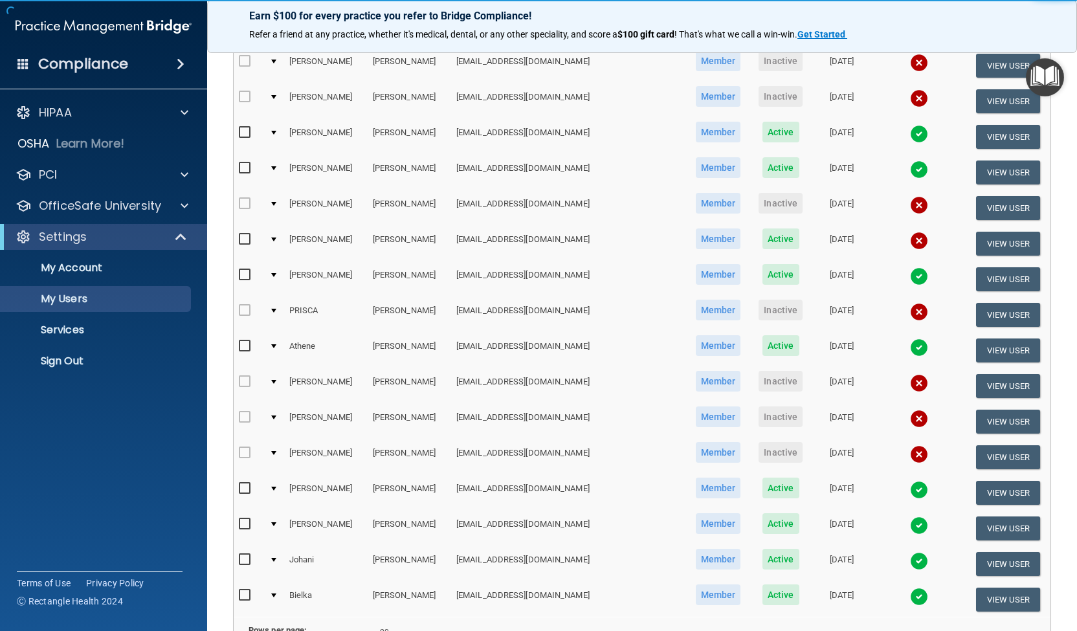
scroll to position [388, 0]
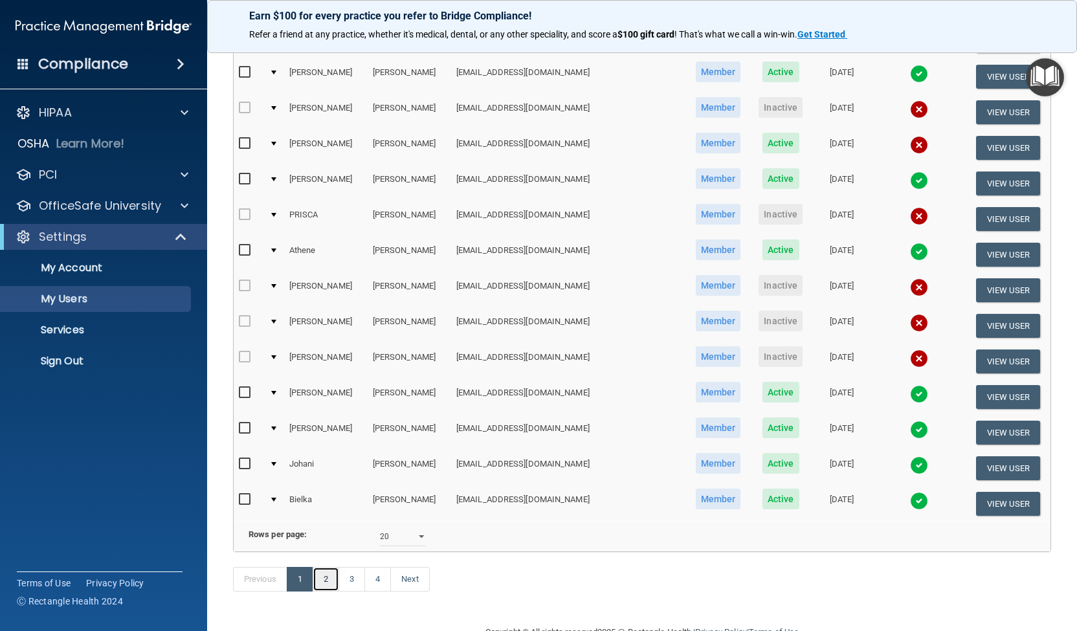
click at [331, 592] on link "2" at bounding box center [326, 579] width 27 height 25
select select "20"
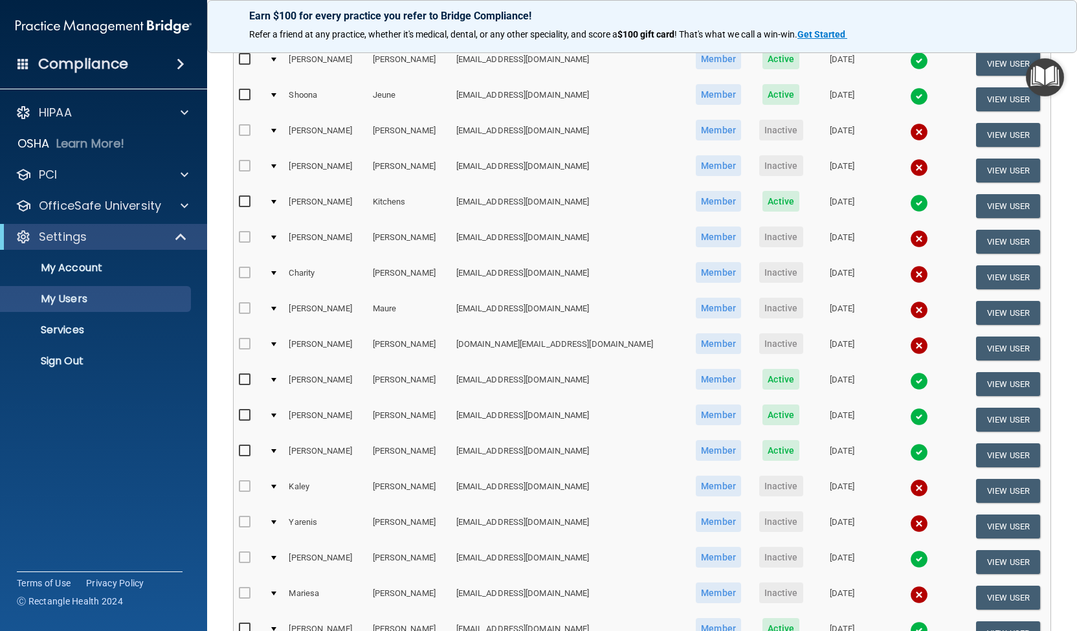
scroll to position [434, 0]
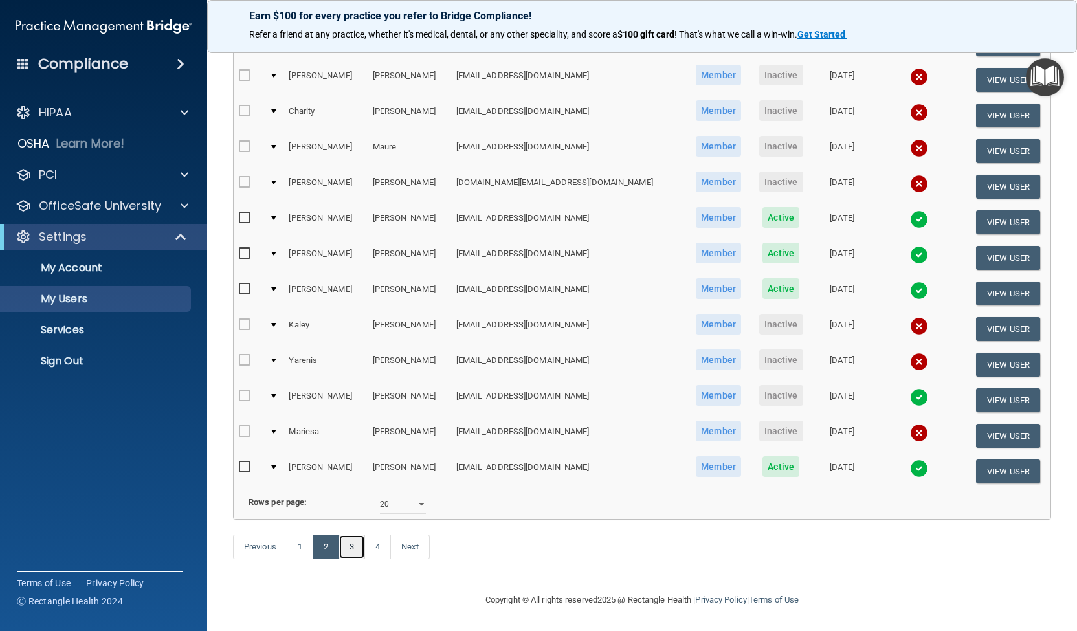
click at [357, 544] on link "3" at bounding box center [351, 547] width 27 height 25
select select "20"
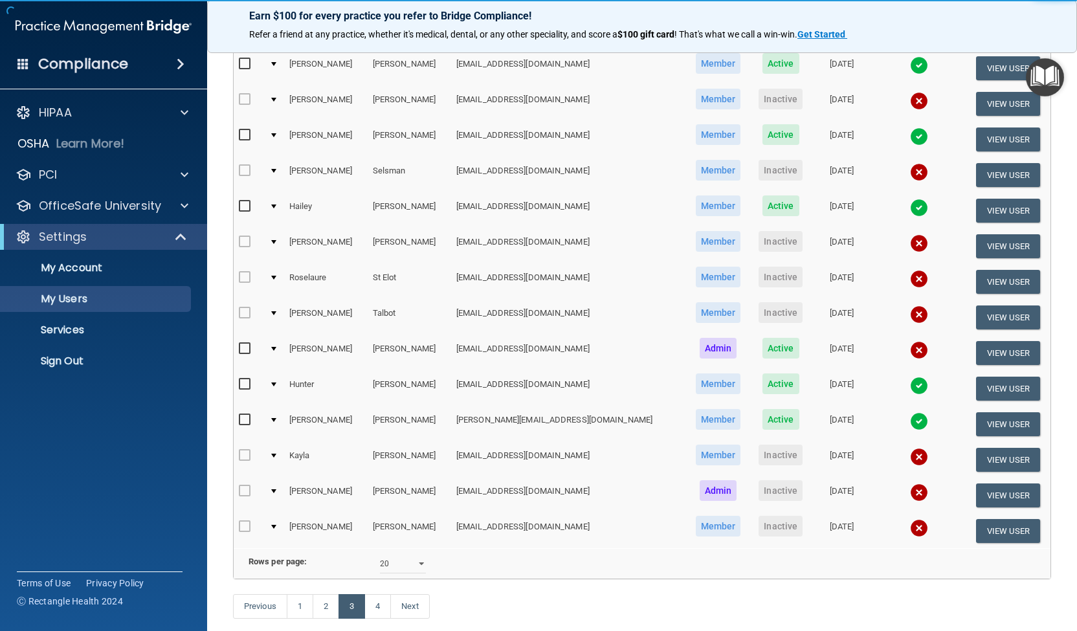
scroll to position [388, 0]
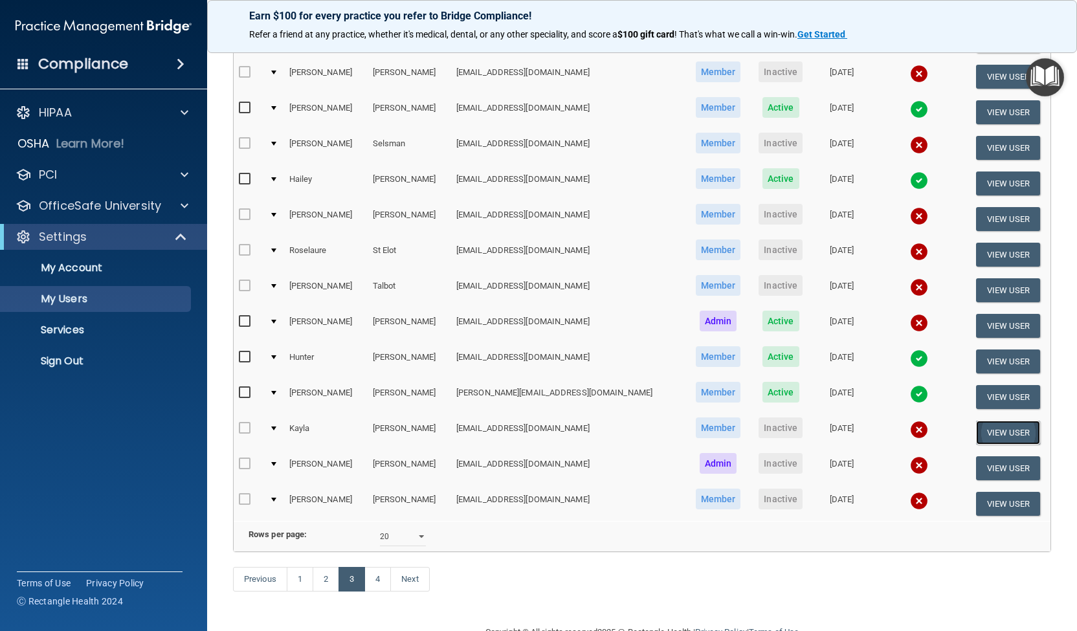
click at [982, 428] on button "View User" at bounding box center [1008, 433] width 64 height 24
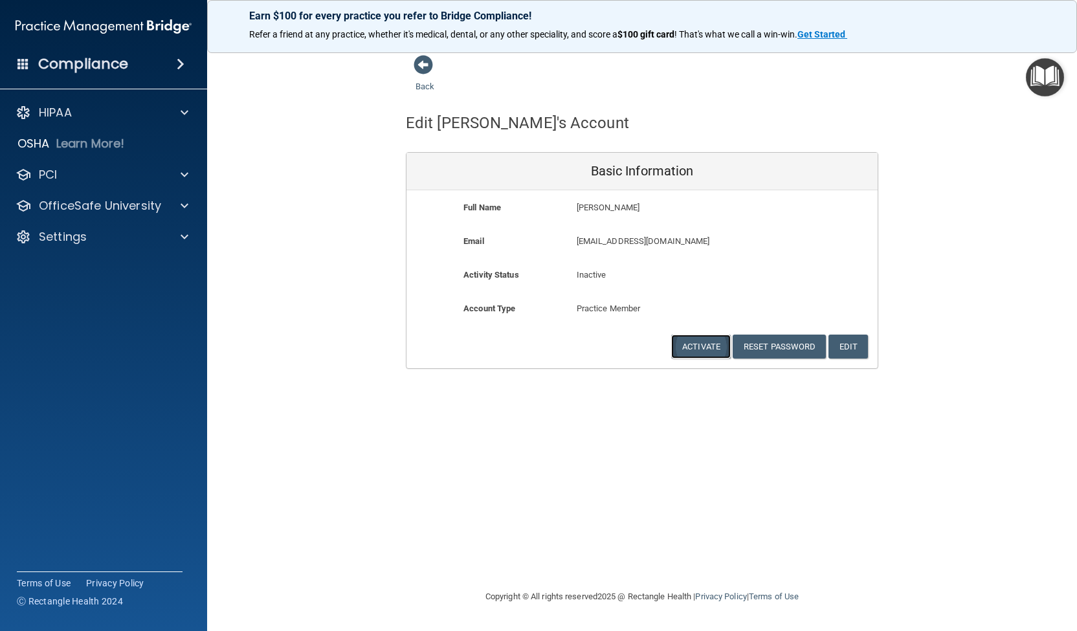
click at [698, 345] on button "Activate" at bounding box center [701, 347] width 60 height 24
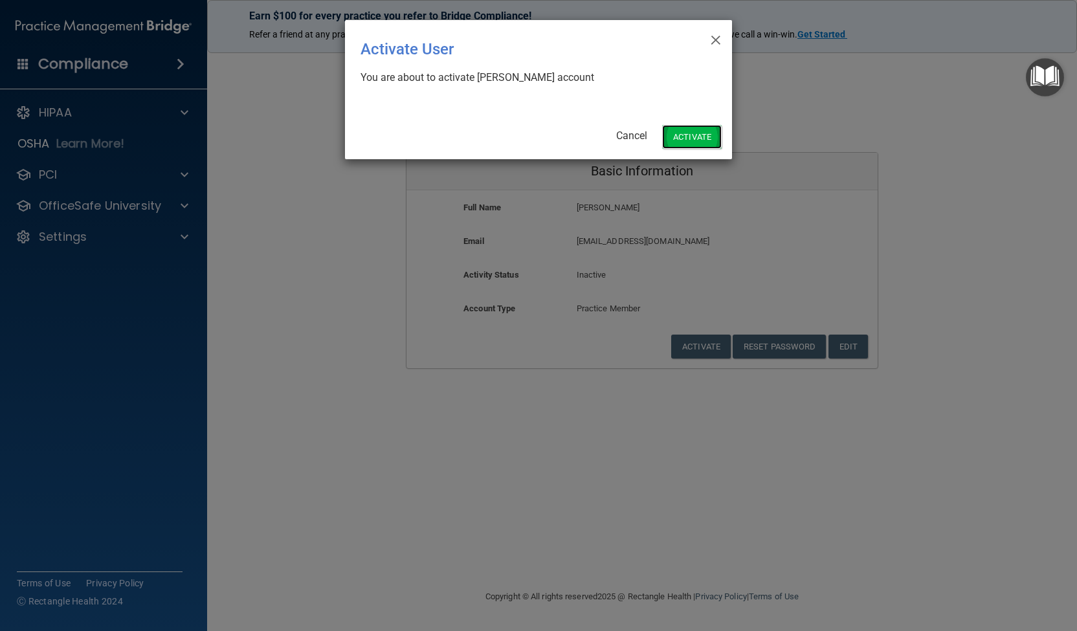
click at [693, 138] on button "Activate" at bounding box center [692, 137] width 60 height 24
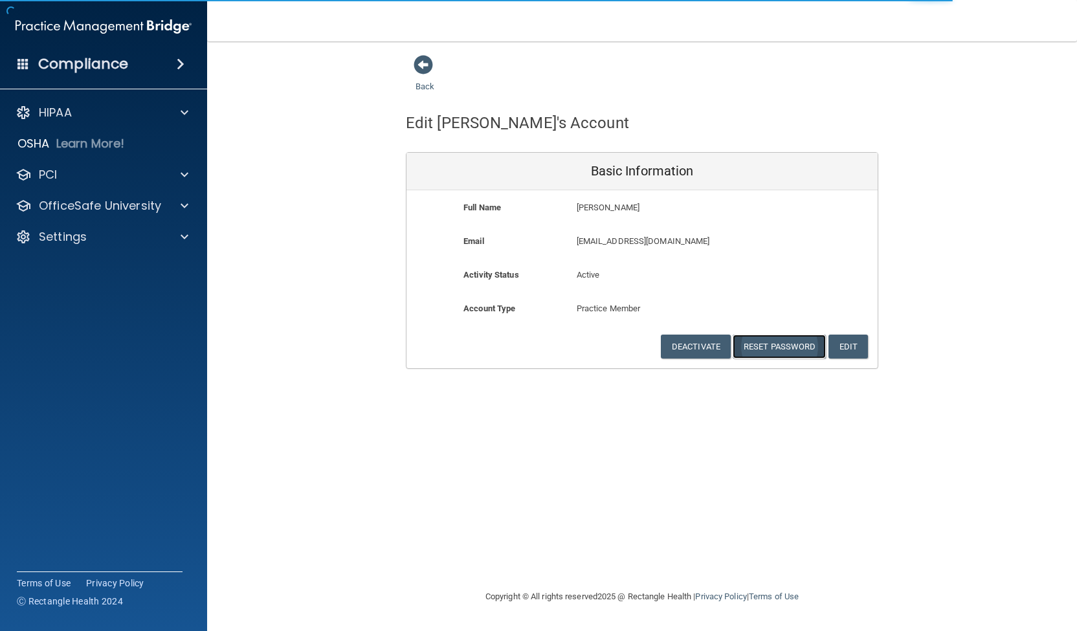
click at [777, 343] on button "Reset Password" at bounding box center [779, 347] width 93 height 24
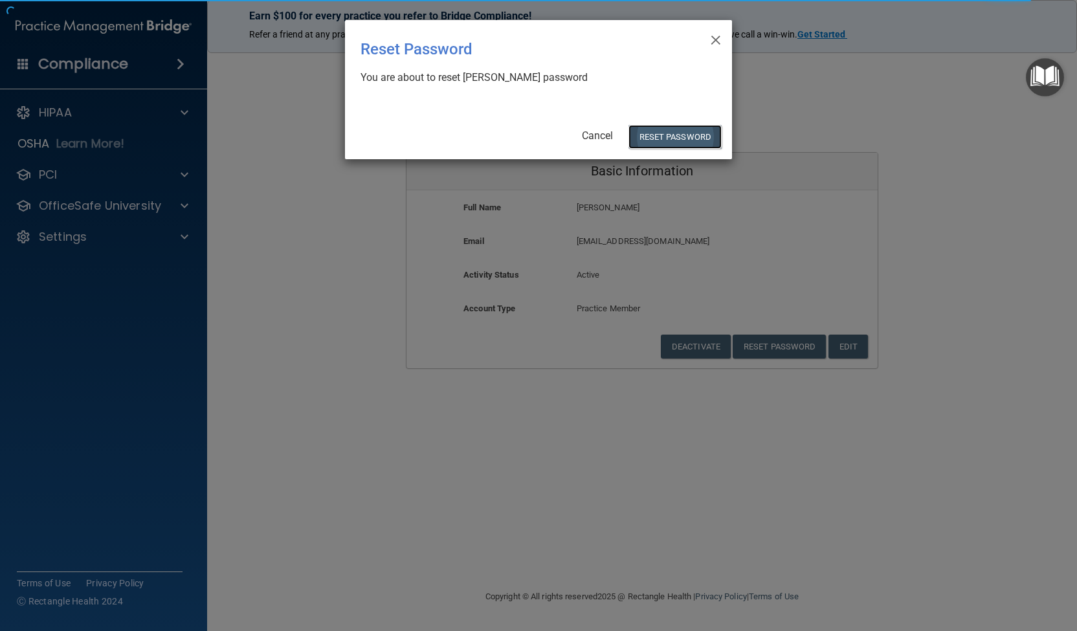
click at [667, 133] on button "Reset Password" at bounding box center [674, 137] width 93 height 24
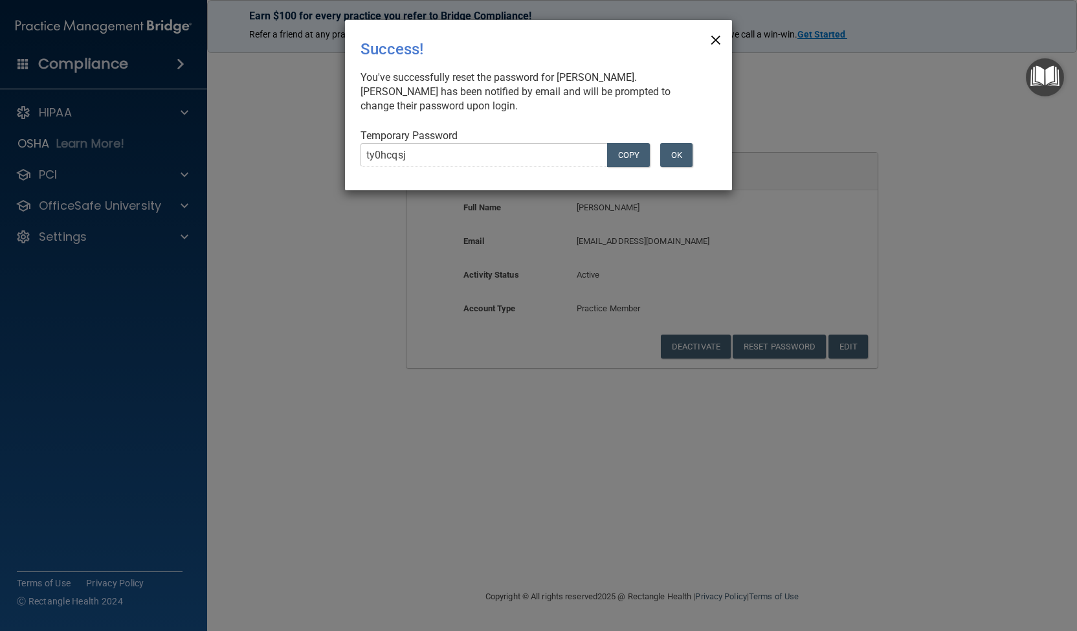
click at [714, 40] on span "×" at bounding box center [716, 38] width 12 height 26
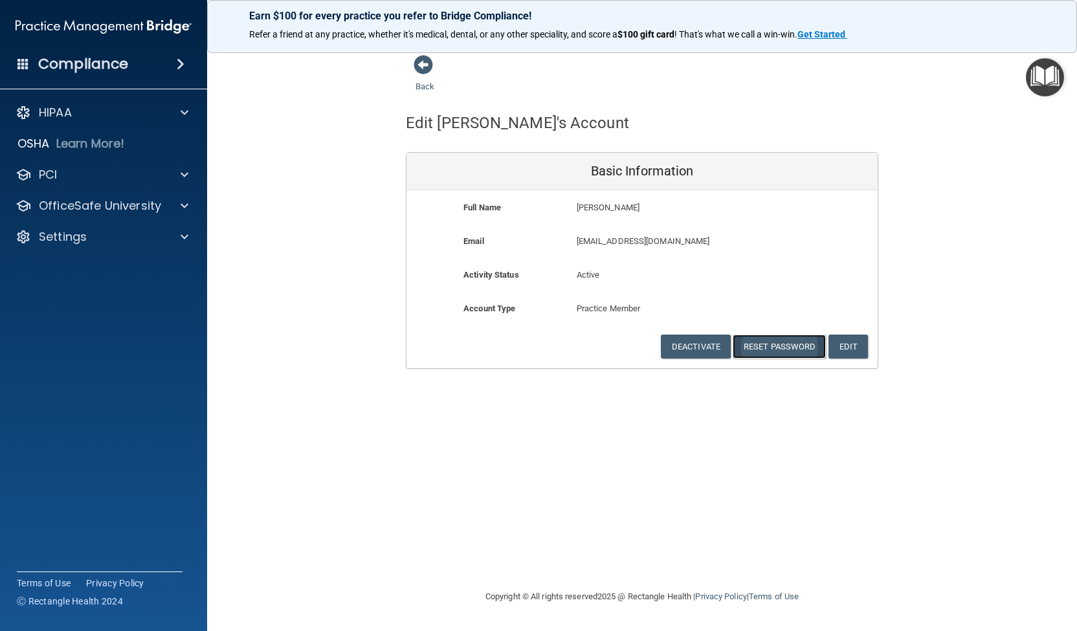
click at [755, 341] on button "Reset Password" at bounding box center [779, 347] width 93 height 24
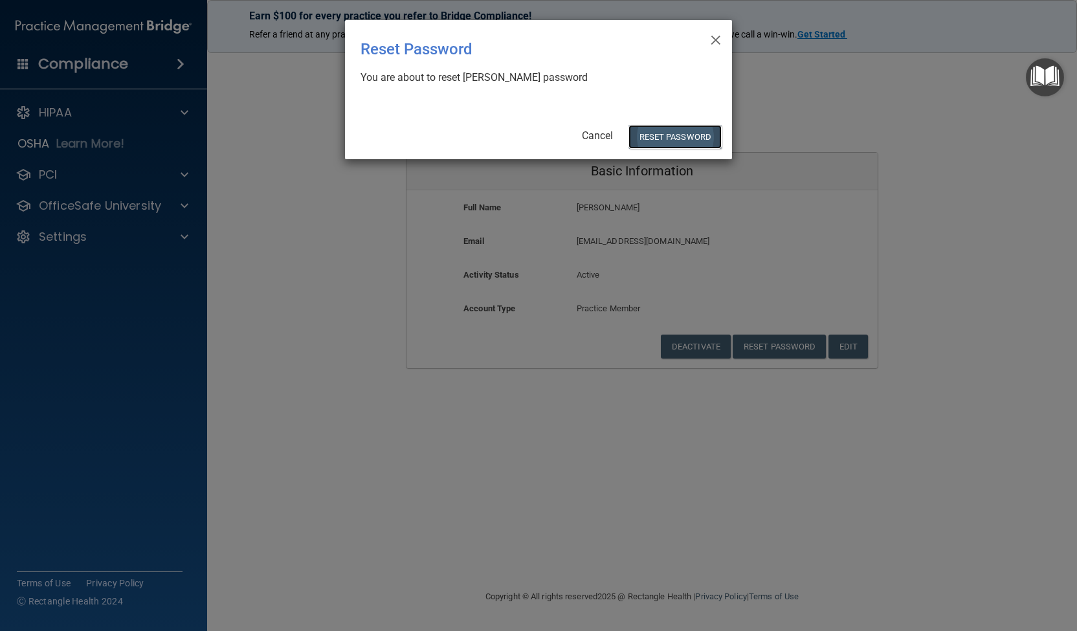
click at [665, 138] on button "Reset Password" at bounding box center [674, 137] width 93 height 24
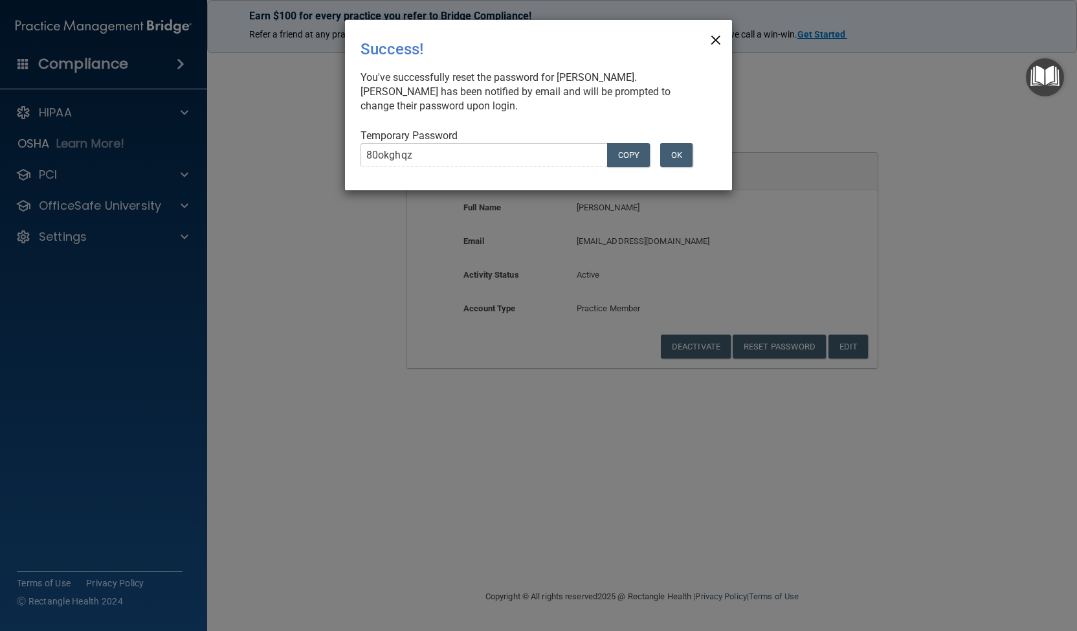
click at [716, 38] on span "×" at bounding box center [716, 38] width 12 height 26
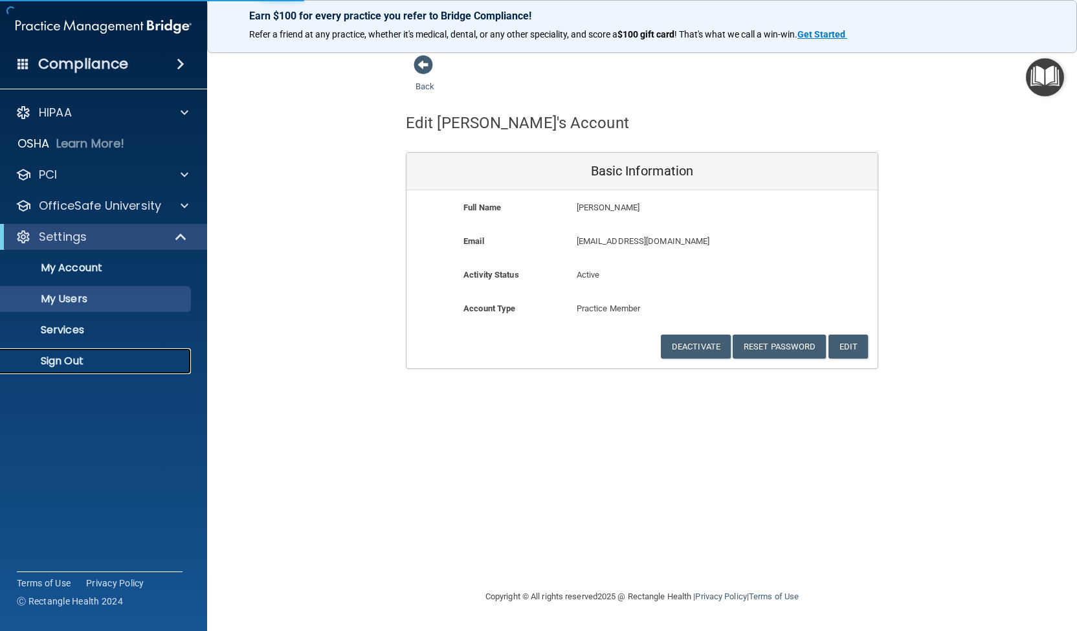
click at [75, 360] on p "Sign Out" at bounding box center [96, 361] width 177 height 13
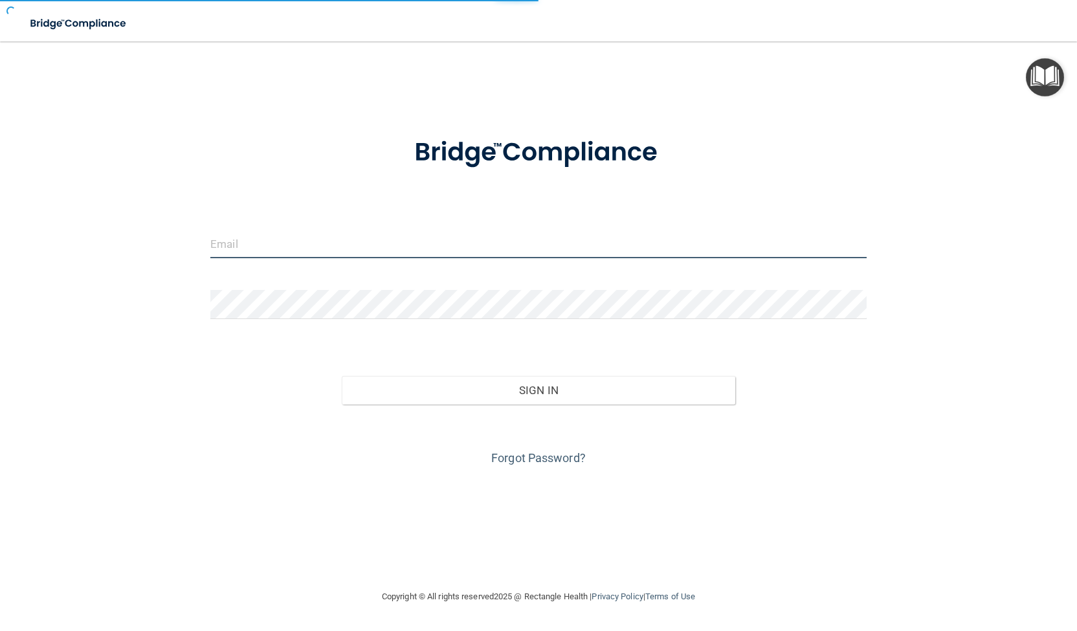
type input "[EMAIL_ADDRESS][DOMAIN_NAME]"
